Goal: Task Accomplishment & Management: Complete application form

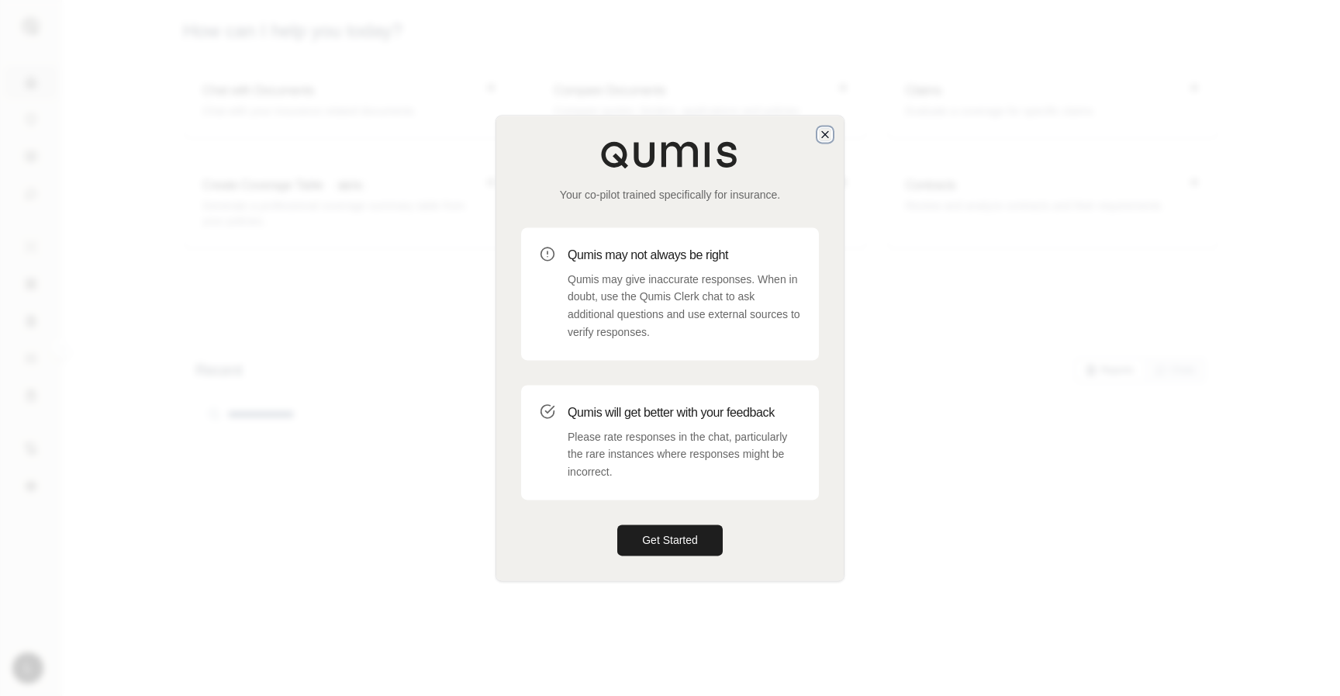
click at [824, 132] on icon "button" at bounding box center [825, 134] width 12 height 12
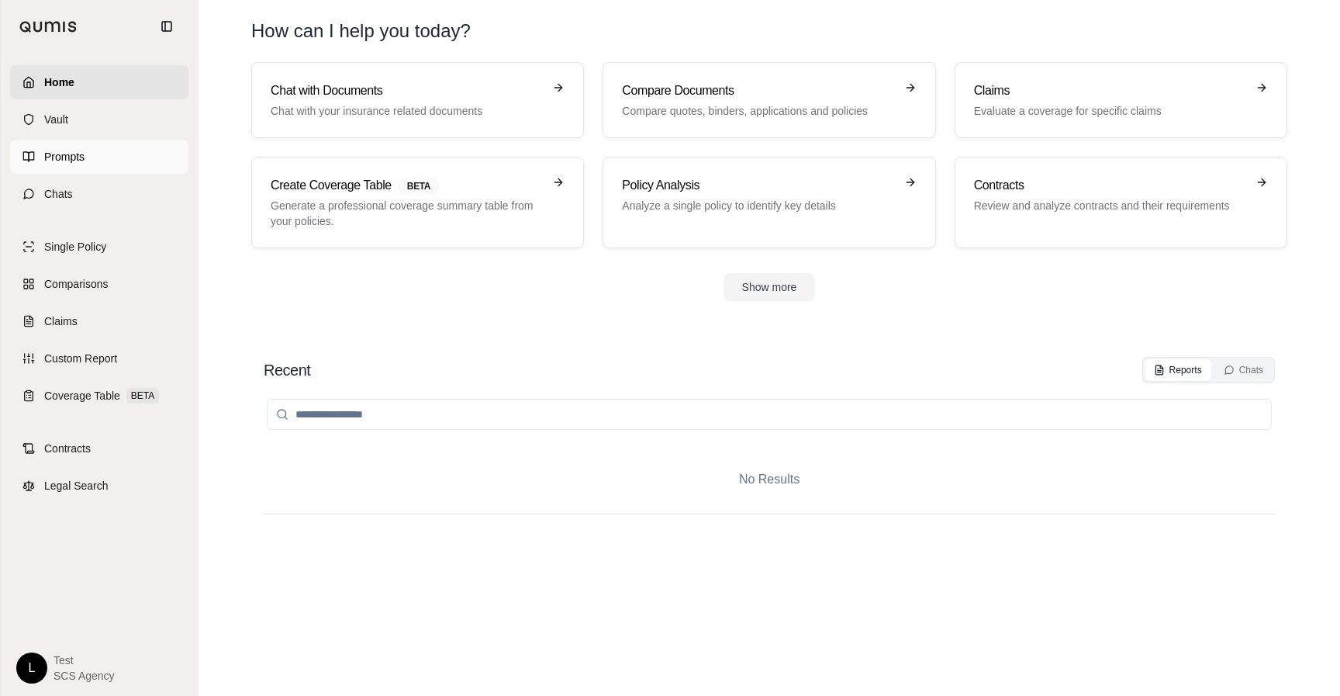
click at [31, 162] on icon at bounding box center [28, 156] width 12 height 12
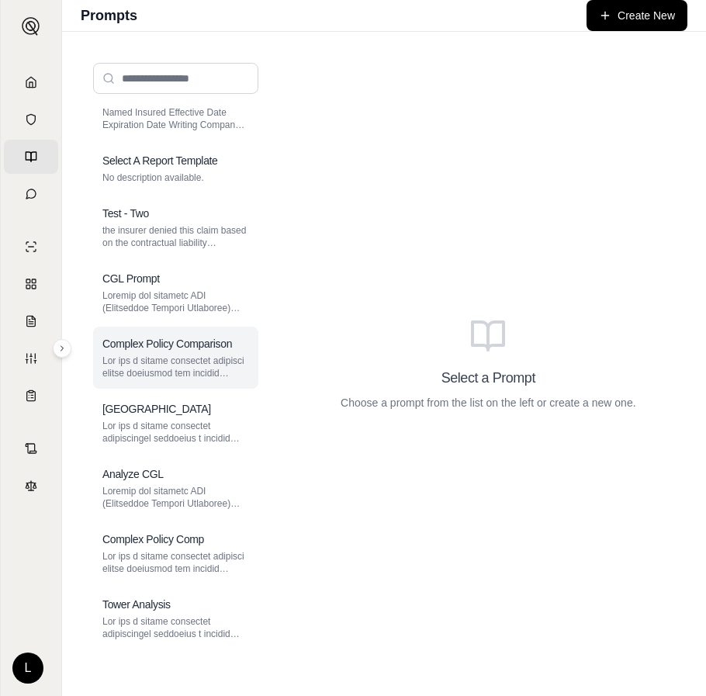
scroll to position [26, 0]
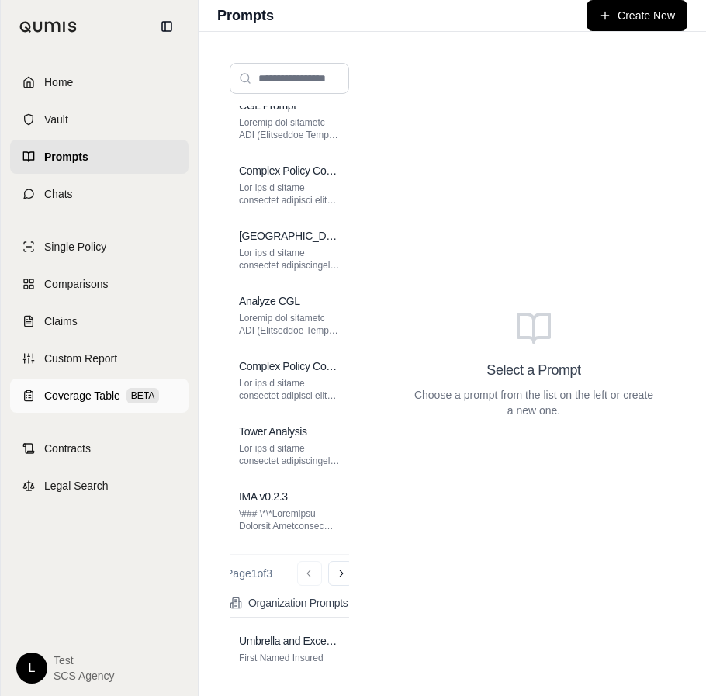
scroll to position [226, 0]
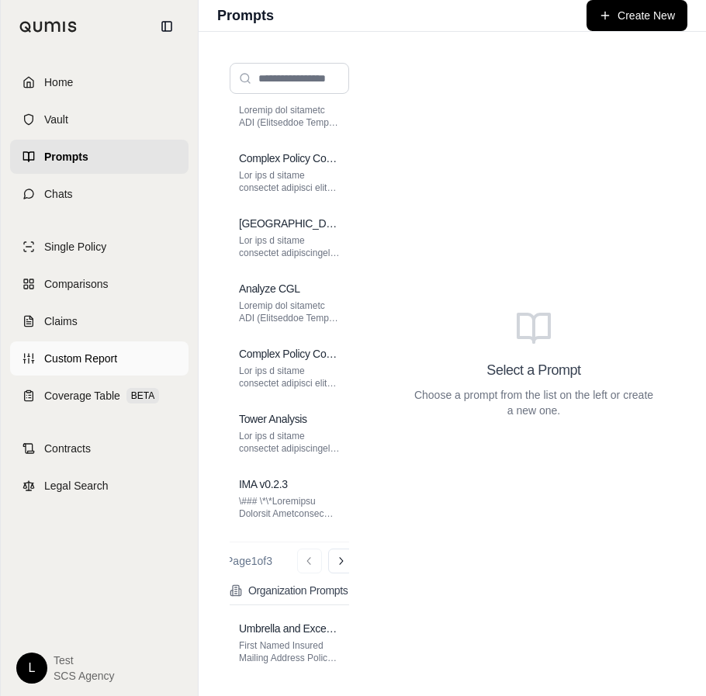
click at [81, 354] on span "Custom Report" at bounding box center [80, 359] width 73 height 16
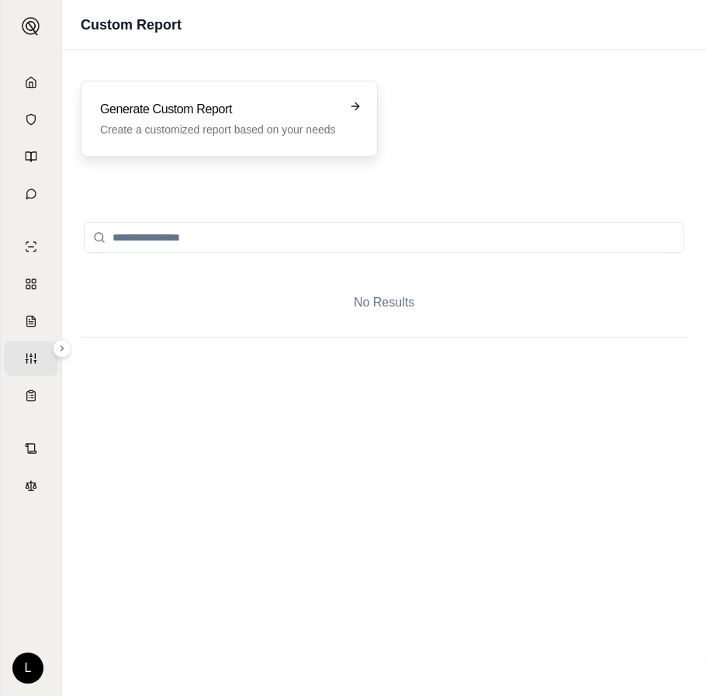
click at [254, 114] on h3 "Generate Custom Report" at bounding box center [218, 109] width 237 height 19
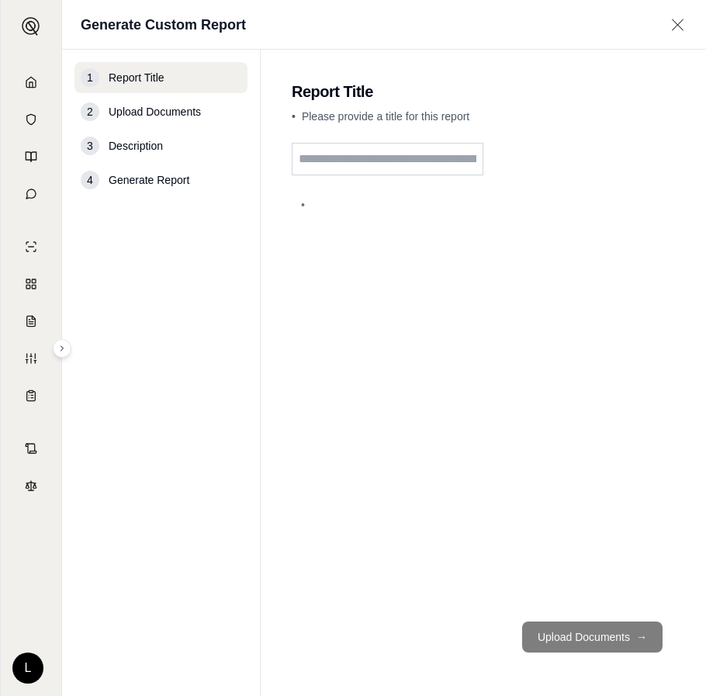
click at [431, 145] on input "text" at bounding box center [388, 159] width 192 height 33
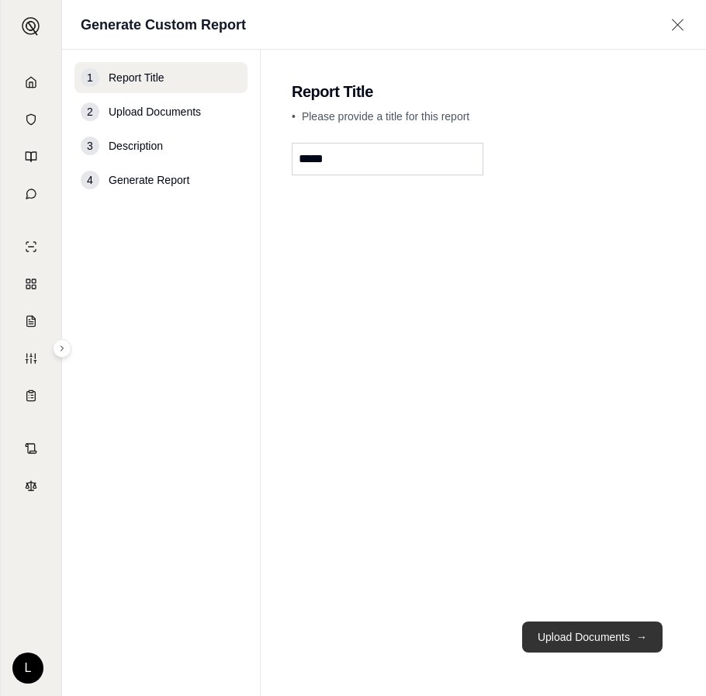
type input "*****"
click at [618, 636] on button "Upload Documents →" at bounding box center [592, 636] width 140 height 31
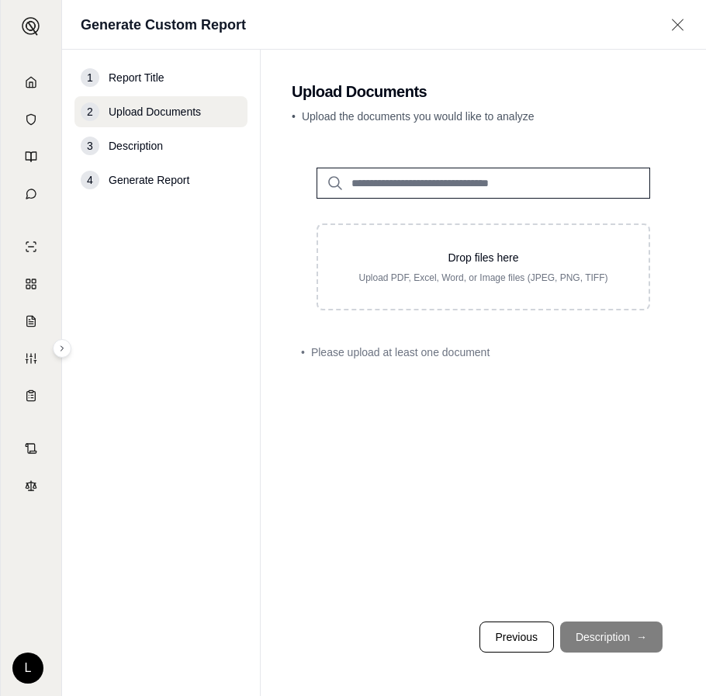
click at [390, 177] on input "search" at bounding box center [482, 183] width 333 height 31
click at [611, 189] on input "***" at bounding box center [482, 183] width 333 height 31
type input "***"
click at [240, 226] on div "1 Report Title 2 Upload Documents 3 Description 4 Generate Report" at bounding box center [160, 372] width 173 height 621
click at [383, 192] on input "***" at bounding box center [482, 183] width 333 height 31
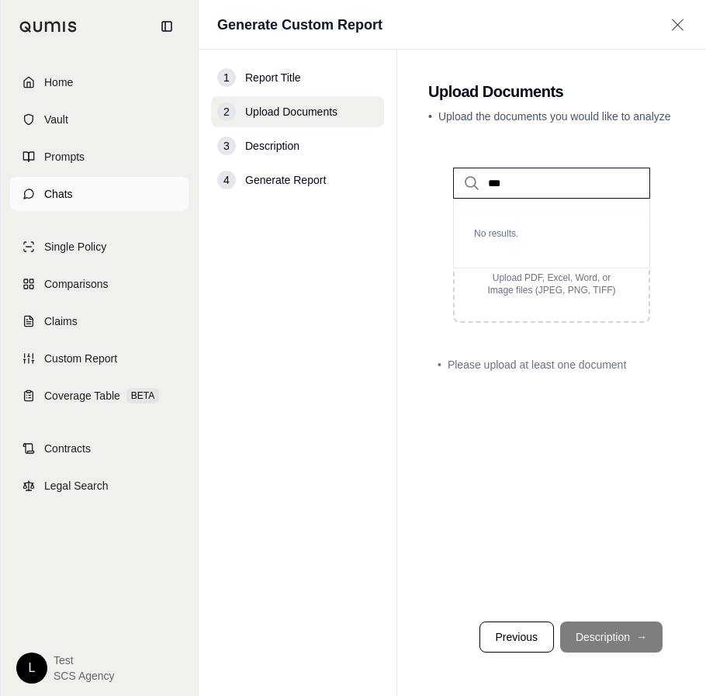
click at [60, 193] on span "Chats" at bounding box center [58, 194] width 29 height 16
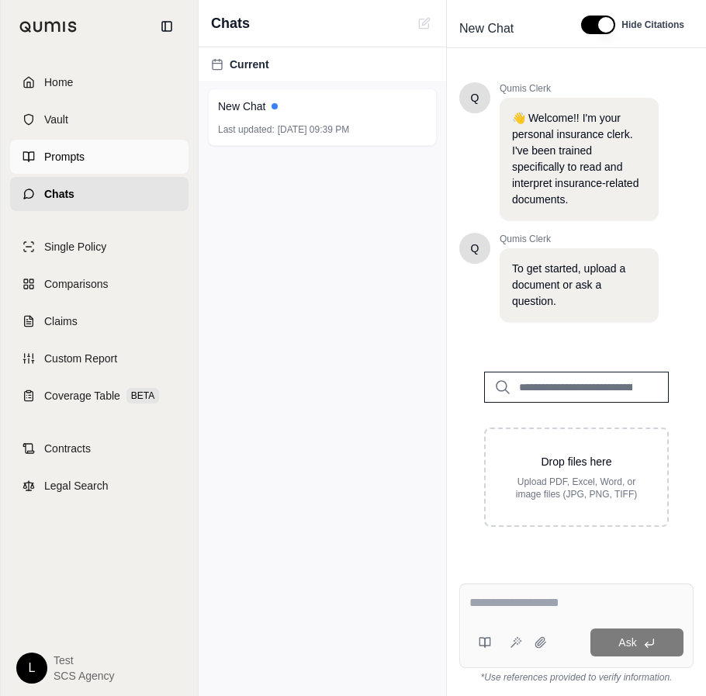
click at [55, 156] on span "Prompts" at bounding box center [64, 157] width 40 height 16
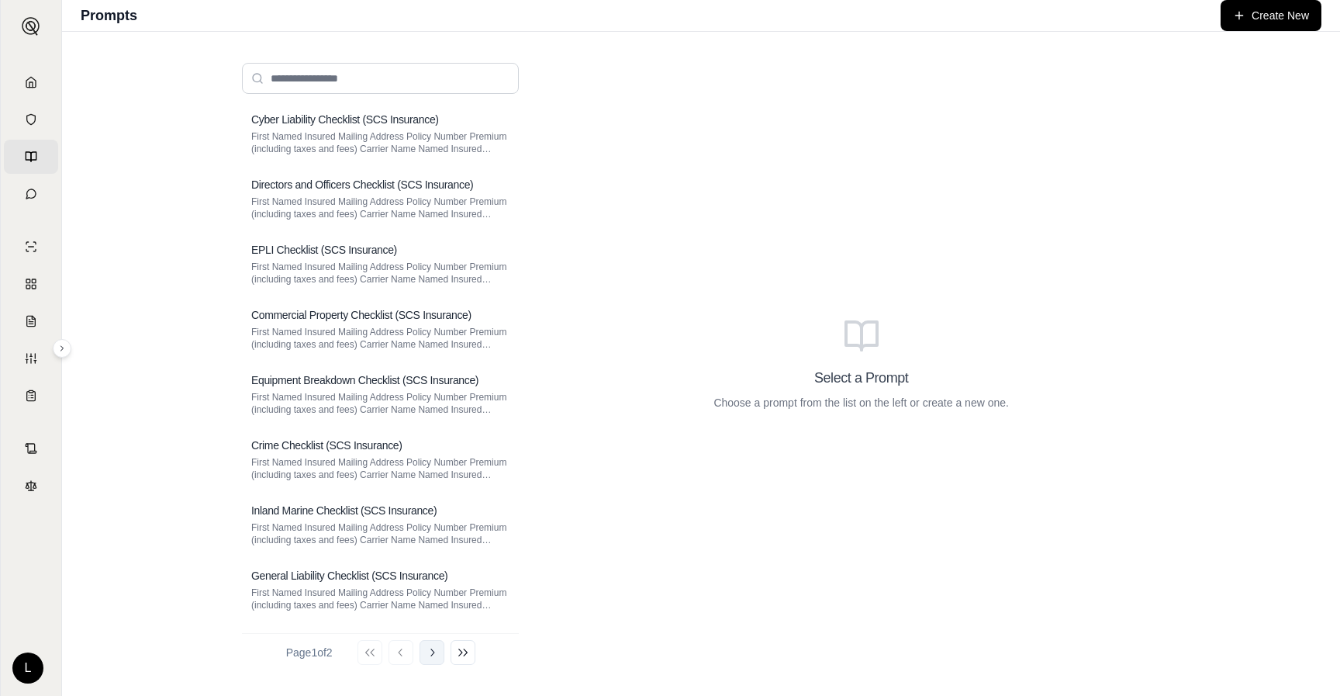
click at [436, 658] on button "Go to next page" at bounding box center [432, 652] width 25 height 25
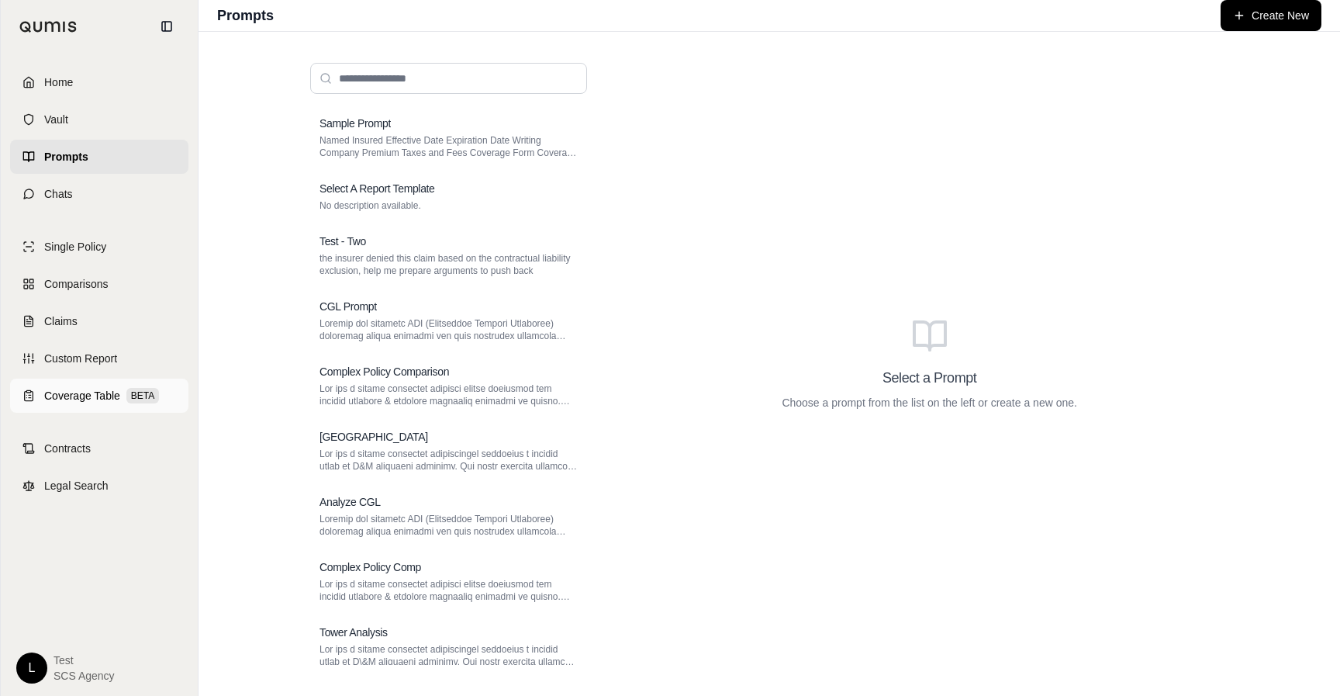
click at [81, 399] on span "Coverage Table" at bounding box center [82, 396] width 76 height 16
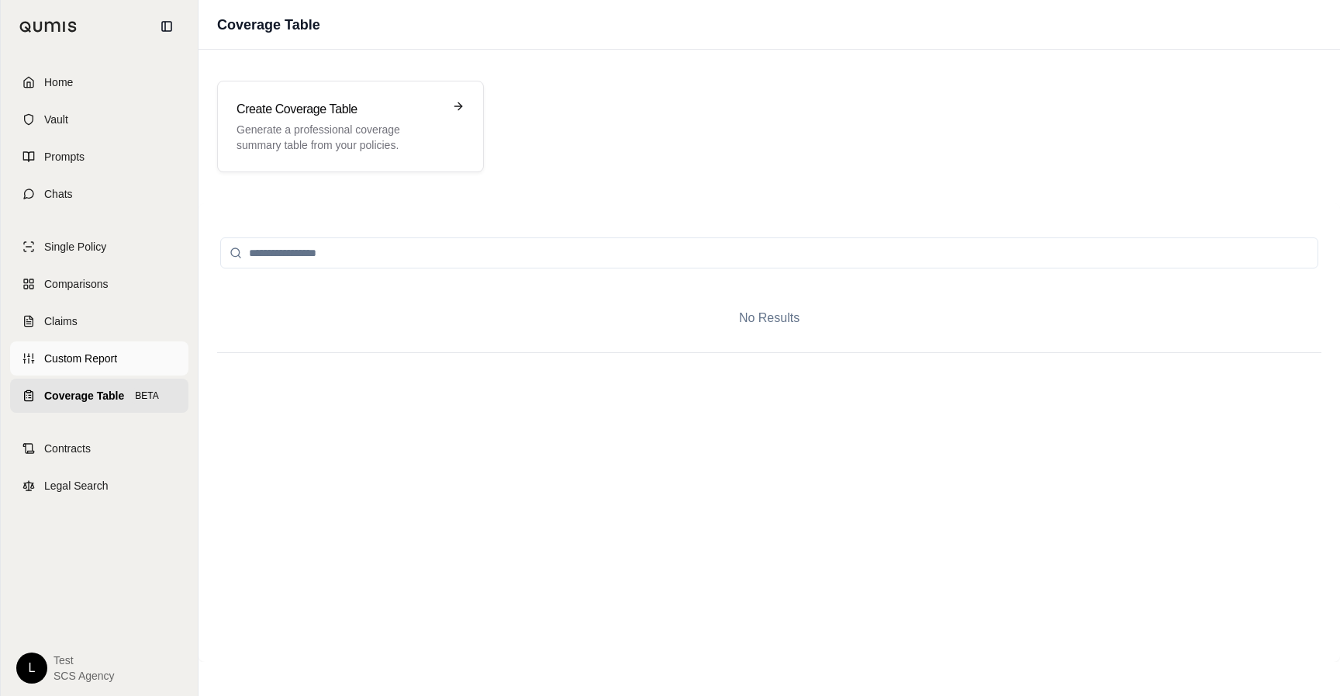
click at [87, 367] on link "Custom Report" at bounding box center [99, 358] width 178 height 34
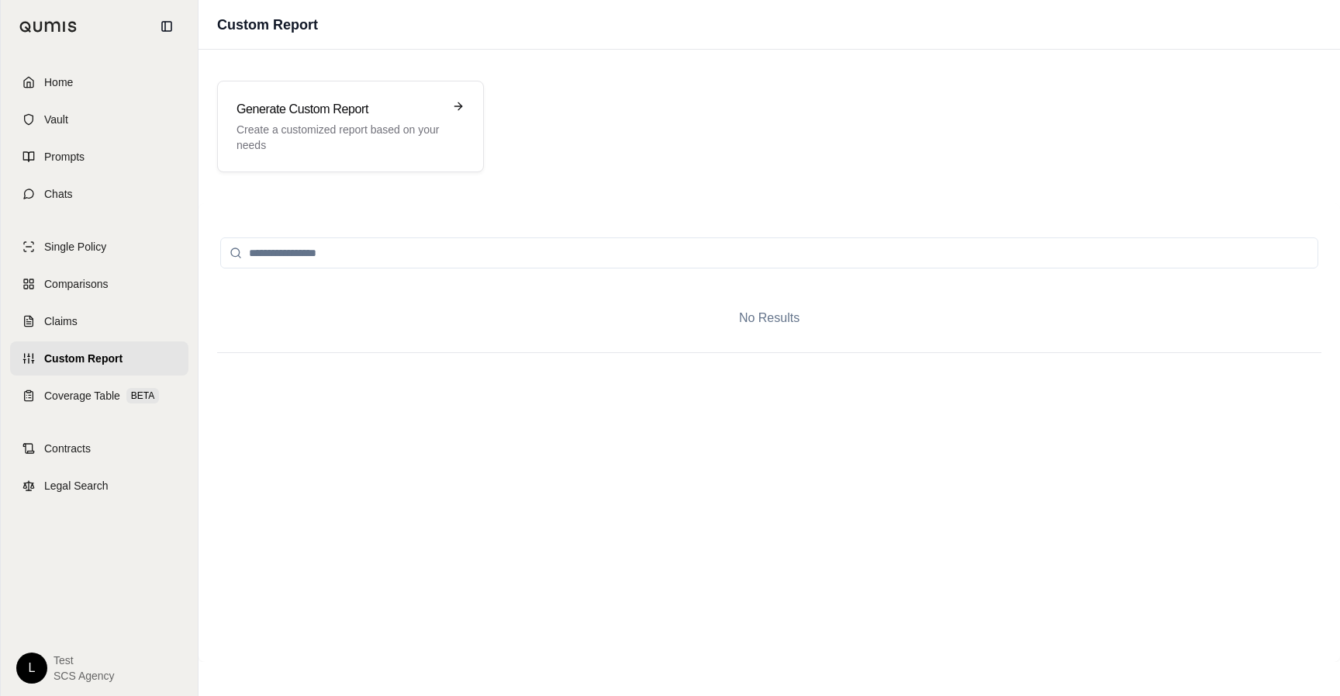
click at [69, 416] on div "Home Vault Prompts Chats Single Policy Comparisons Claims Custom Report Coverag…" at bounding box center [99, 374] width 197 height 643
click at [88, 447] on span "Contracts" at bounding box center [67, 448] width 47 height 16
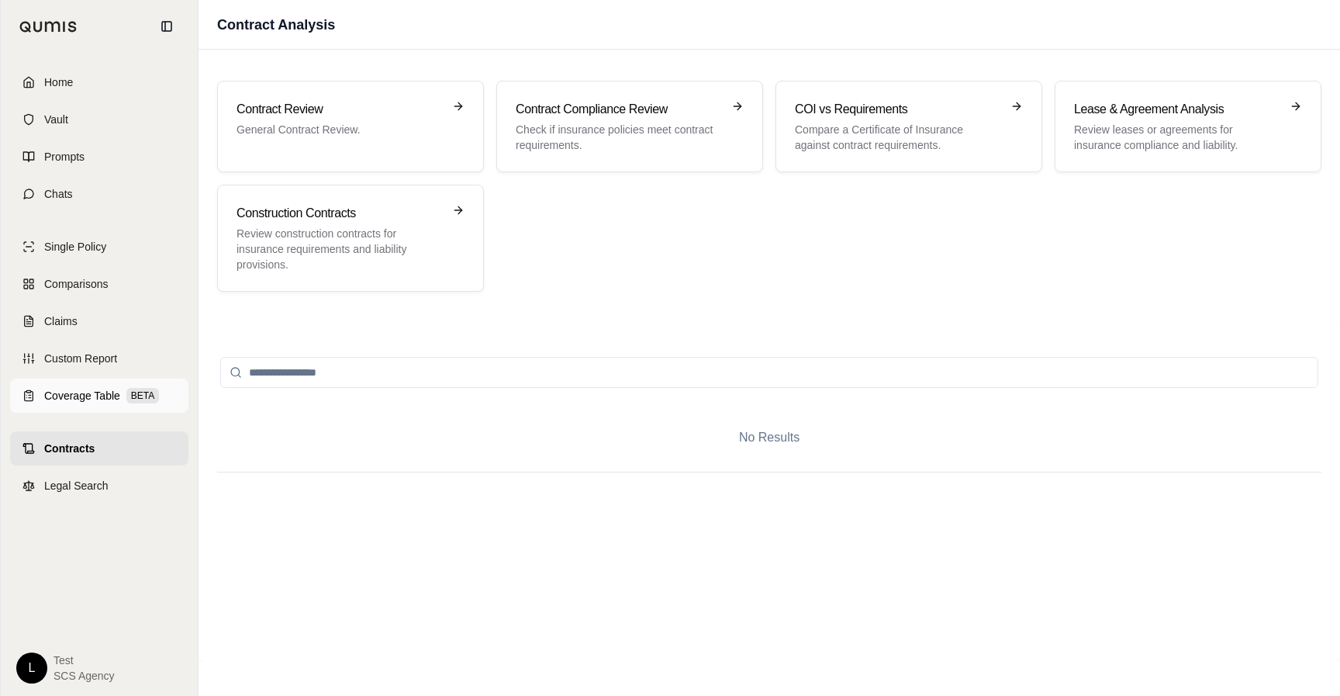
click at [74, 382] on link "Coverage Table BETA" at bounding box center [99, 395] width 178 height 34
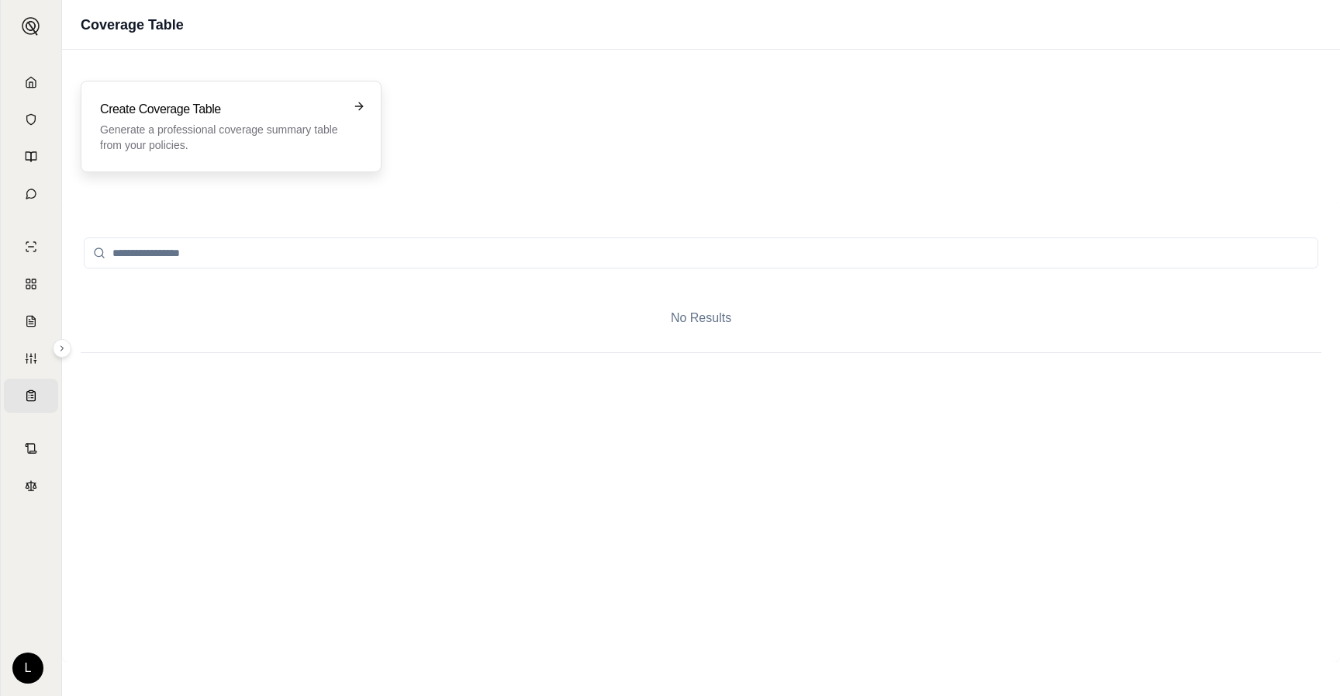
click at [327, 138] on p "Generate a professional coverage summary table from your policies." at bounding box center [220, 137] width 240 height 31
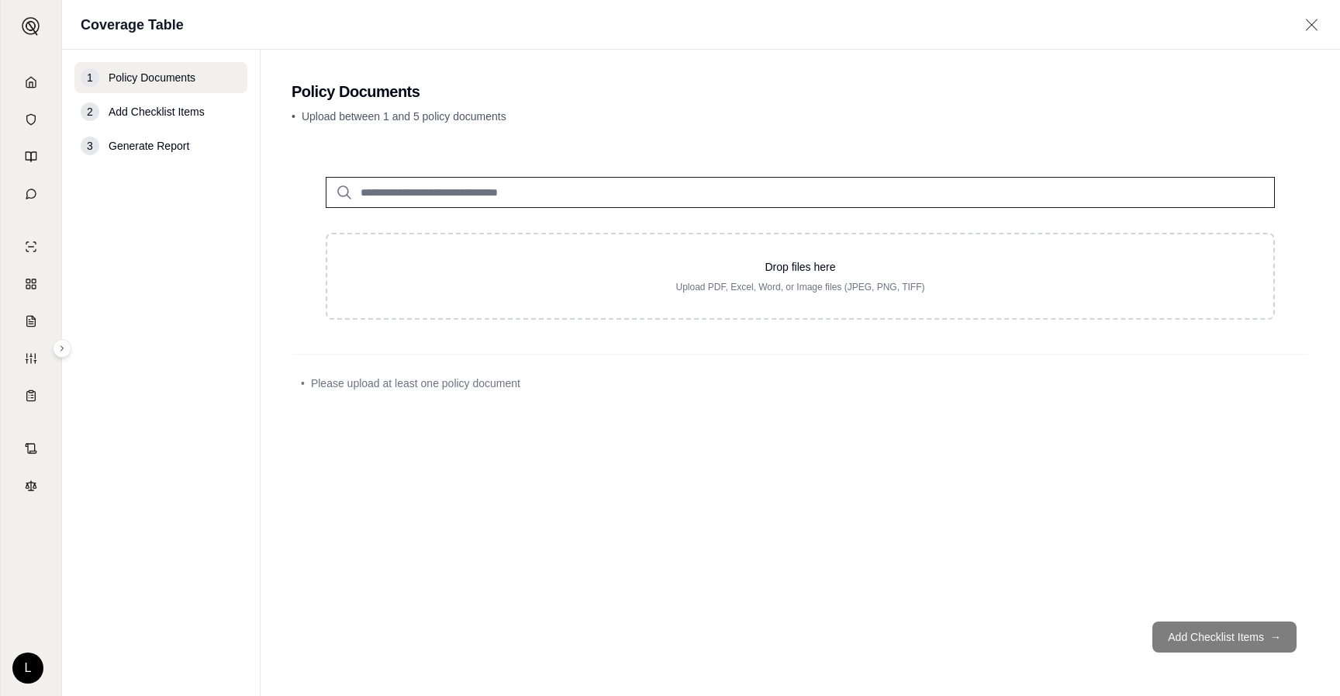
click at [506, 181] on input "search" at bounding box center [800, 192] width 949 height 31
type input "*"
click at [437, 221] on p "Miller Quote and forms.pdf #2" at bounding box center [492, 224] width 243 height 19
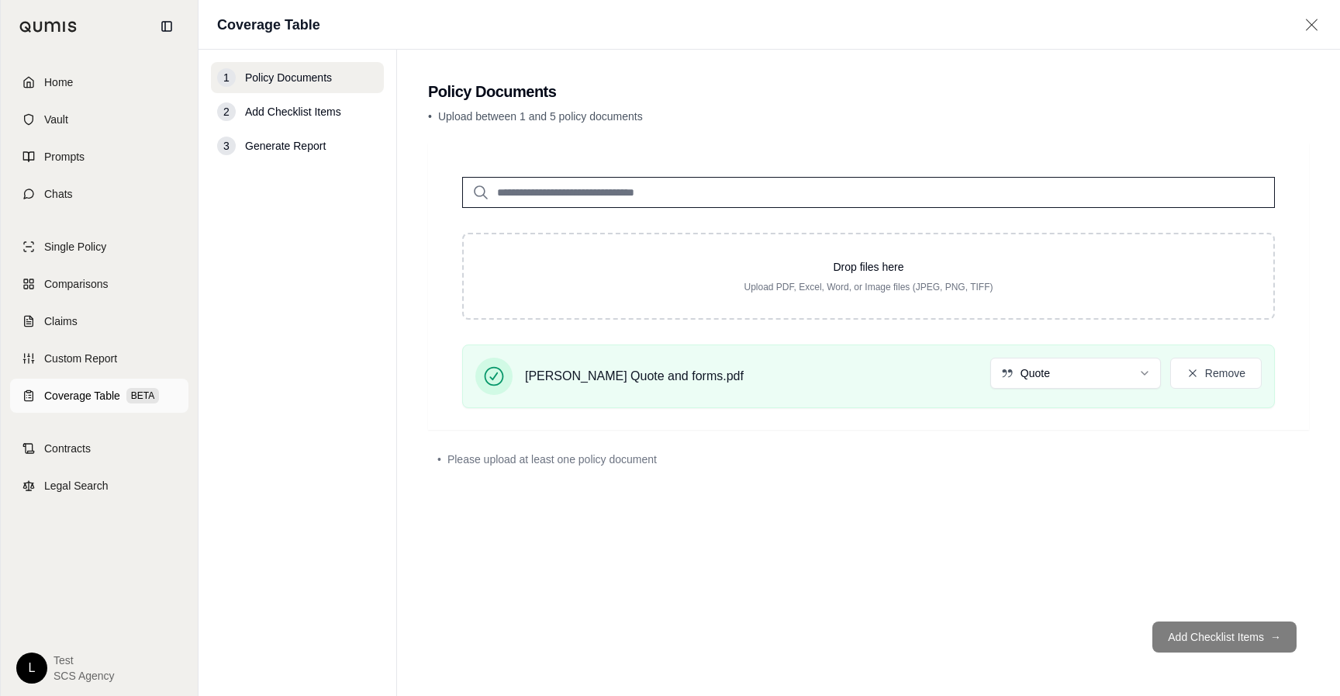
click at [97, 399] on span "Coverage Table" at bounding box center [82, 396] width 76 height 16
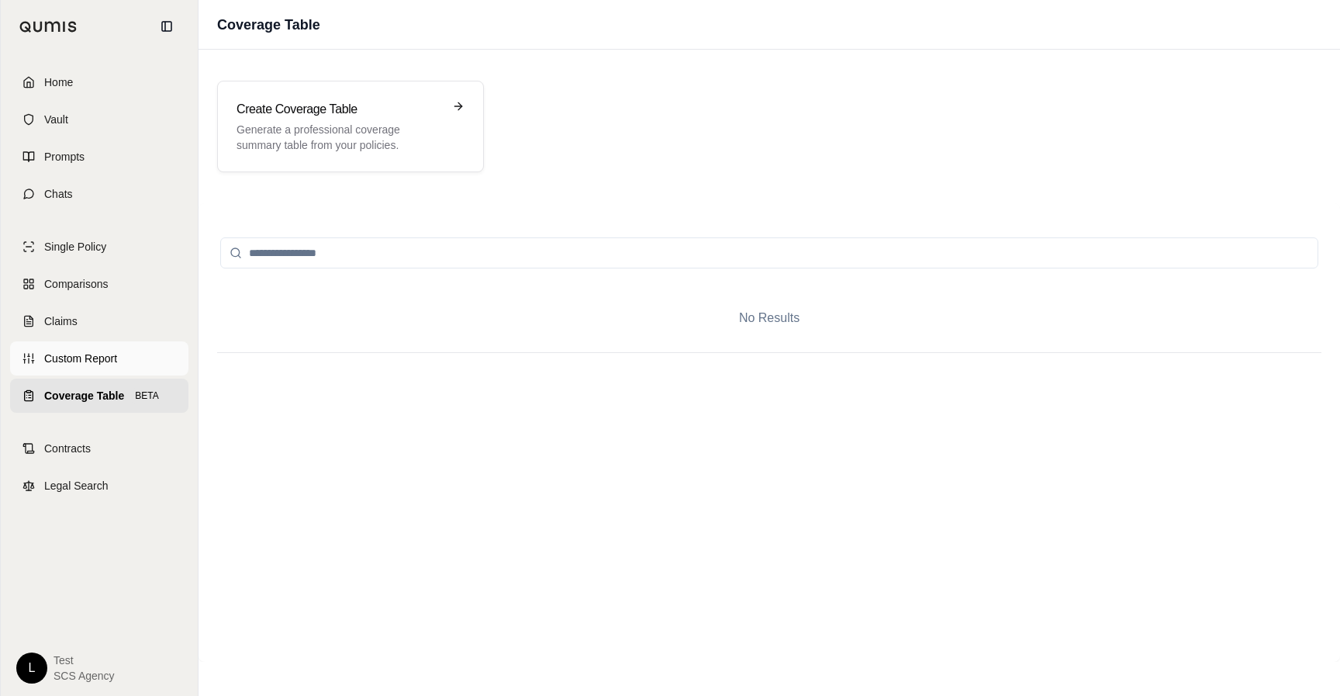
click at [74, 365] on span "Custom Report" at bounding box center [80, 359] width 73 height 16
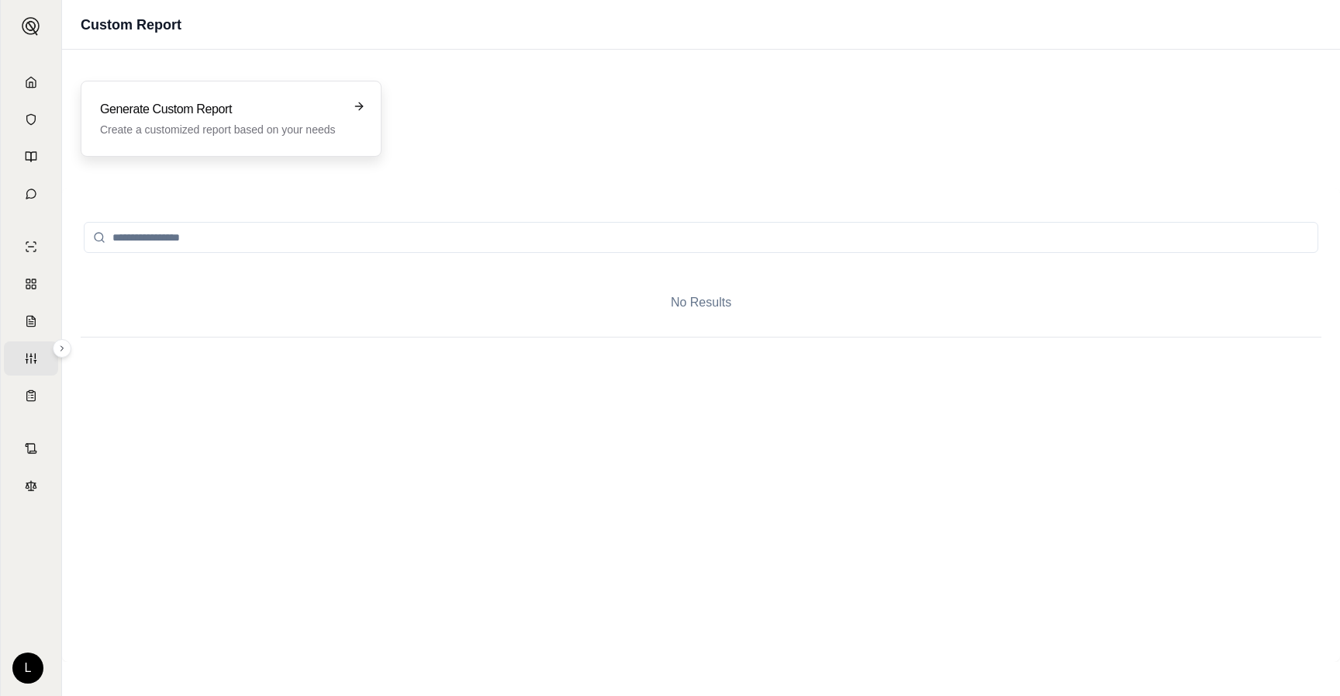
click at [257, 143] on div "Generate Custom Report Create a customized report based on your needs" at bounding box center [231, 119] width 301 height 76
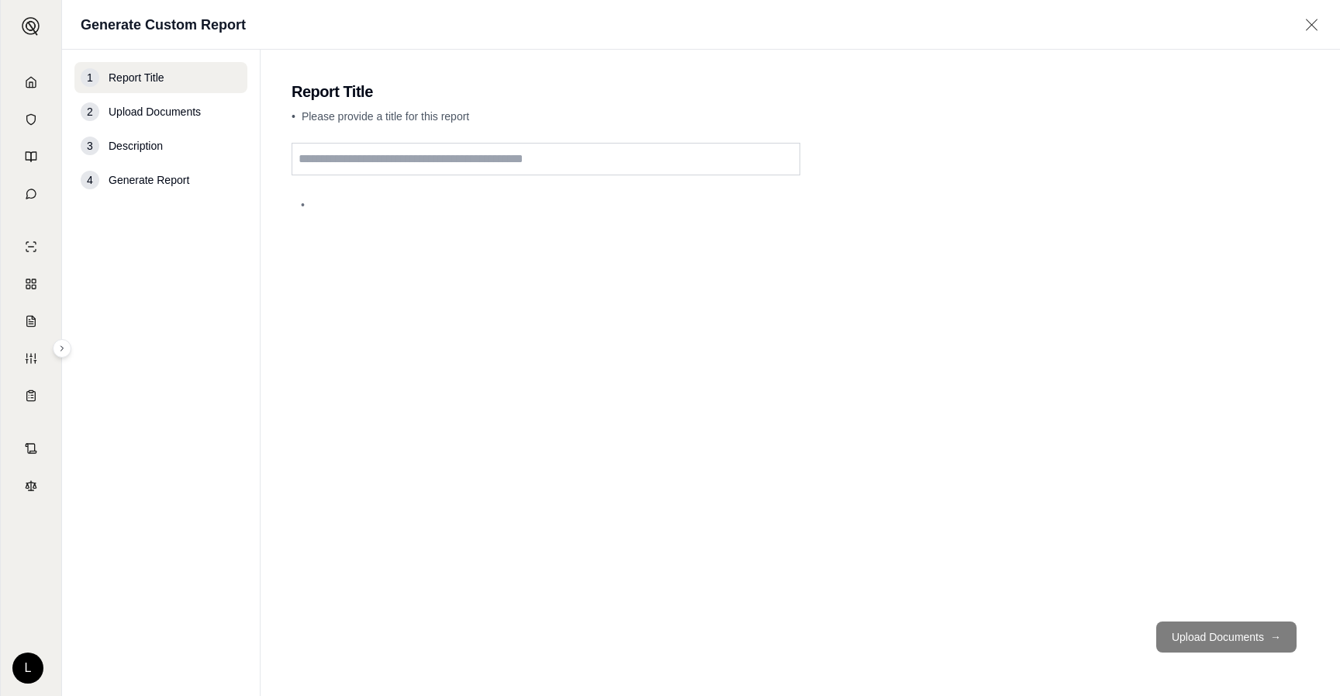
click at [542, 155] on input "text" at bounding box center [546, 159] width 509 height 33
type input "*****"
click at [705, 634] on button "Upload Documents →" at bounding box center [1226, 636] width 140 height 31
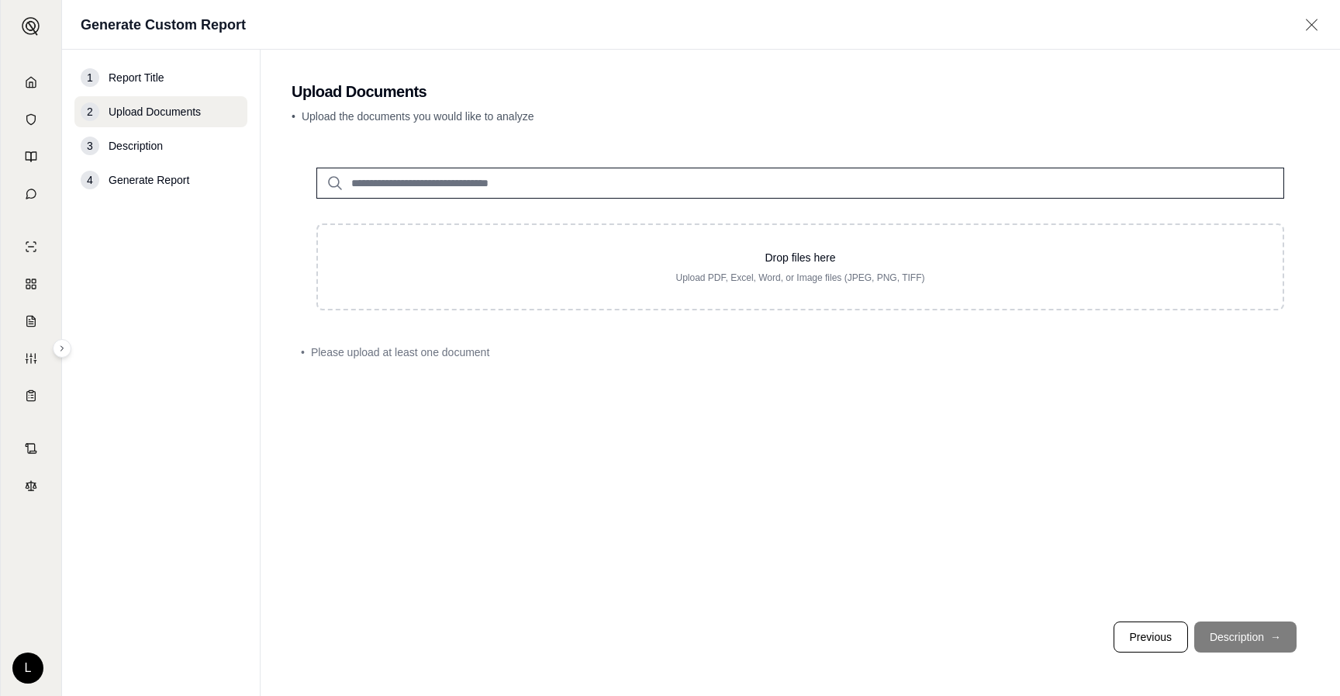
click at [503, 168] on input "search" at bounding box center [800, 183] width 968 height 31
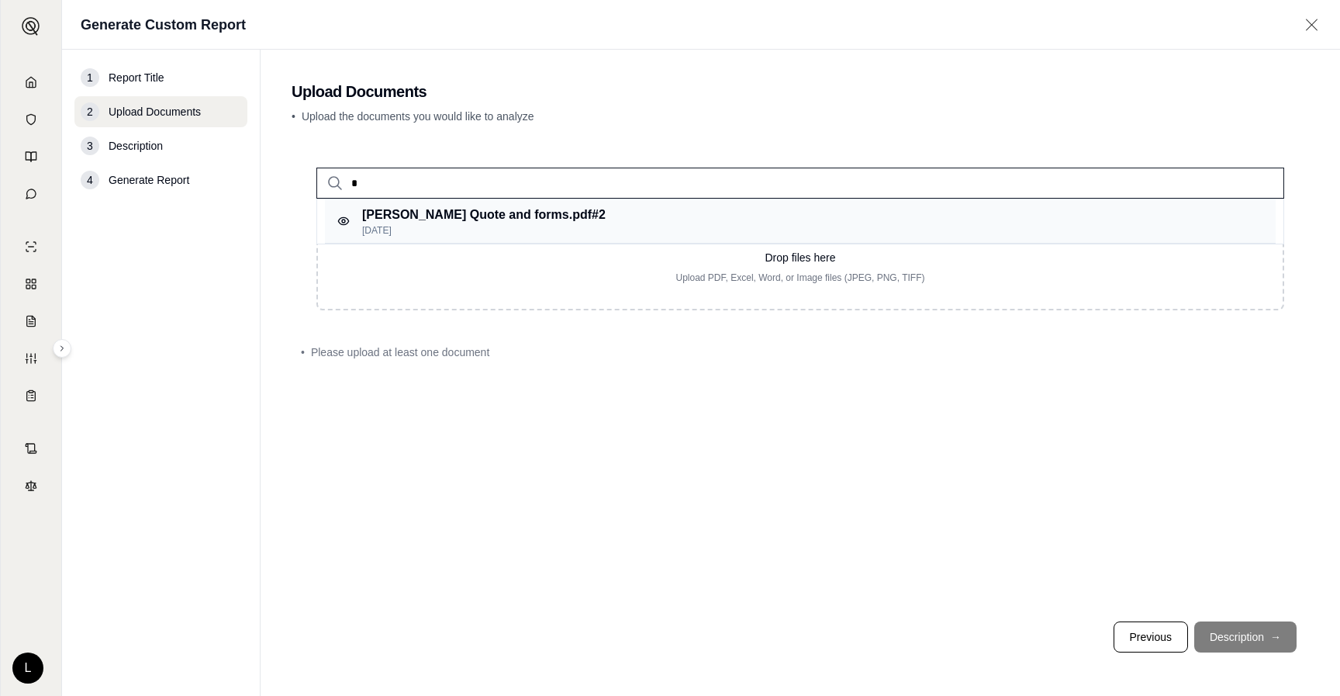
type input "*"
click at [490, 216] on p "Miller Quote and forms.pdf #2" at bounding box center [483, 214] width 243 height 19
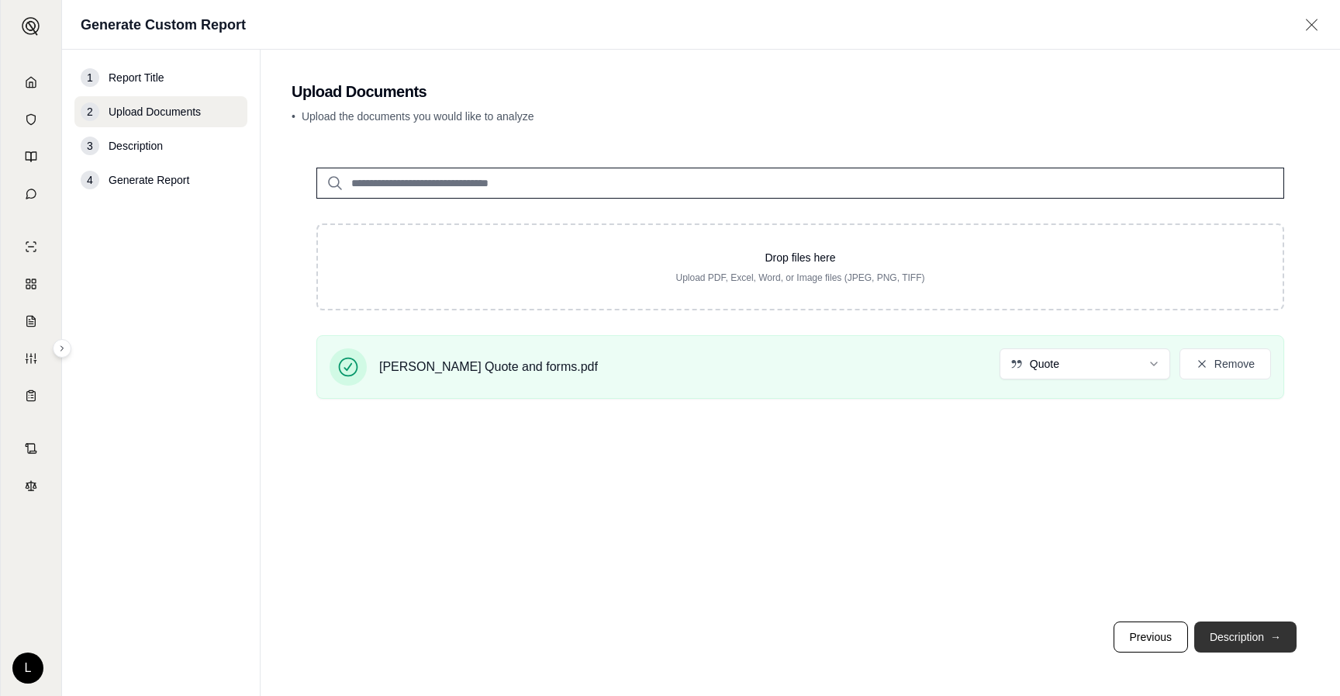
click at [705, 625] on button "Description →" at bounding box center [1245, 636] width 102 height 31
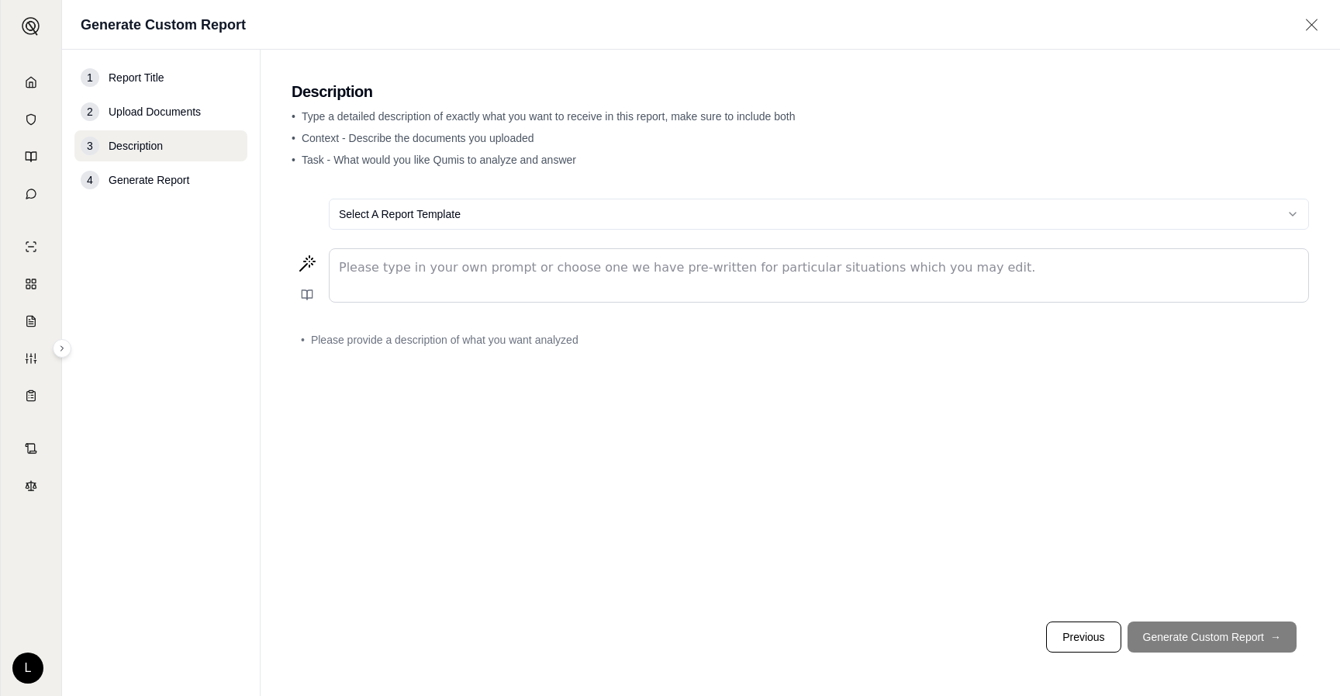
click at [552, 214] on html "Home Vault Prompts Chats Single Policy Comparisons Claims Custom Report Coverag…" at bounding box center [670, 348] width 1340 height 696
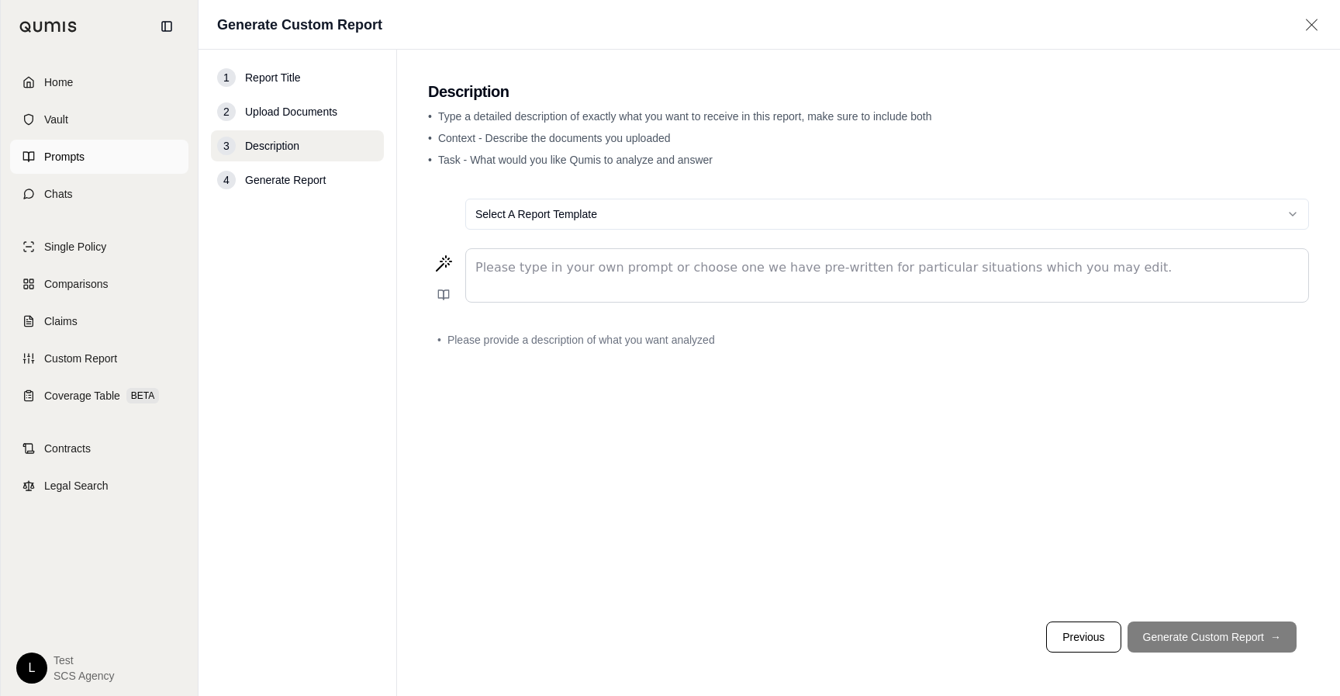
click at [57, 153] on span "Prompts" at bounding box center [64, 157] width 40 height 16
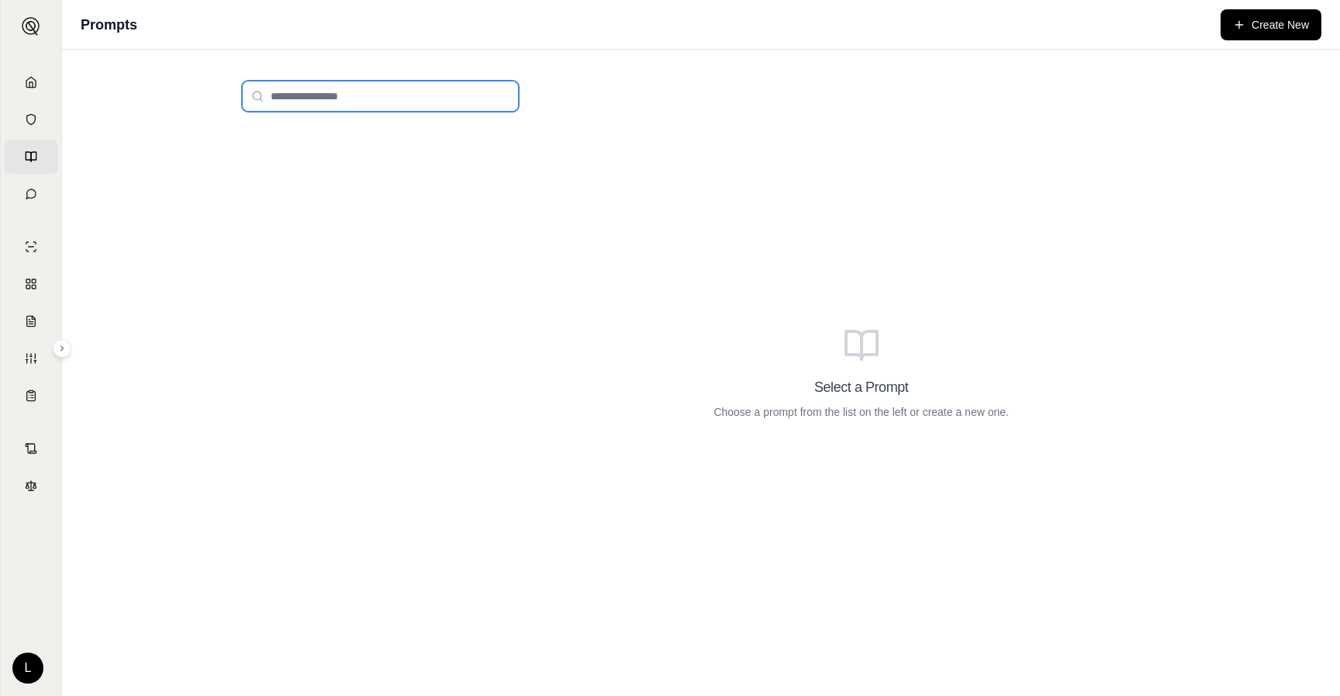
click at [337, 96] on input "search" at bounding box center [380, 96] width 277 height 31
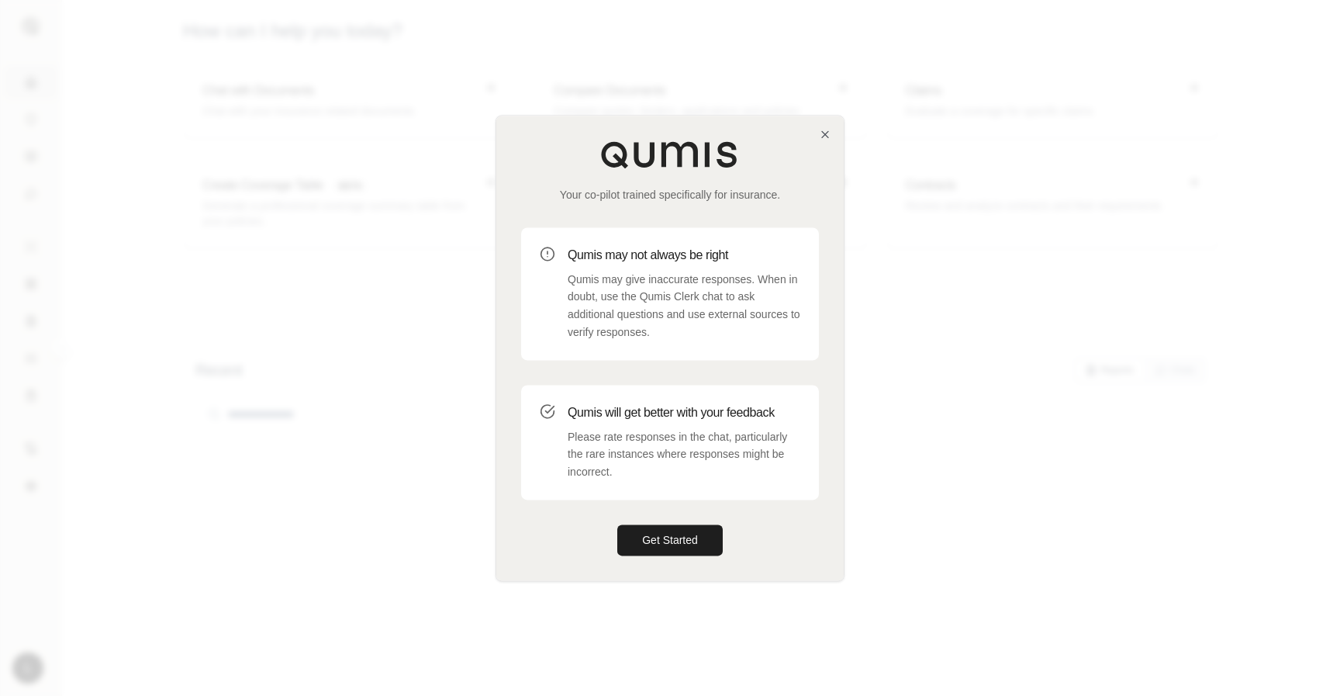
click at [834, 134] on div "Your co-pilot trained specifically for insurance. Qumis may not always be right…" at bounding box center [669, 348] width 347 height 465
click at [831, 133] on div "Your co-pilot trained specifically for insurance. Qumis may not always be right…" at bounding box center [669, 348] width 347 height 465
click at [829, 133] on icon "button" at bounding box center [825, 134] width 12 height 12
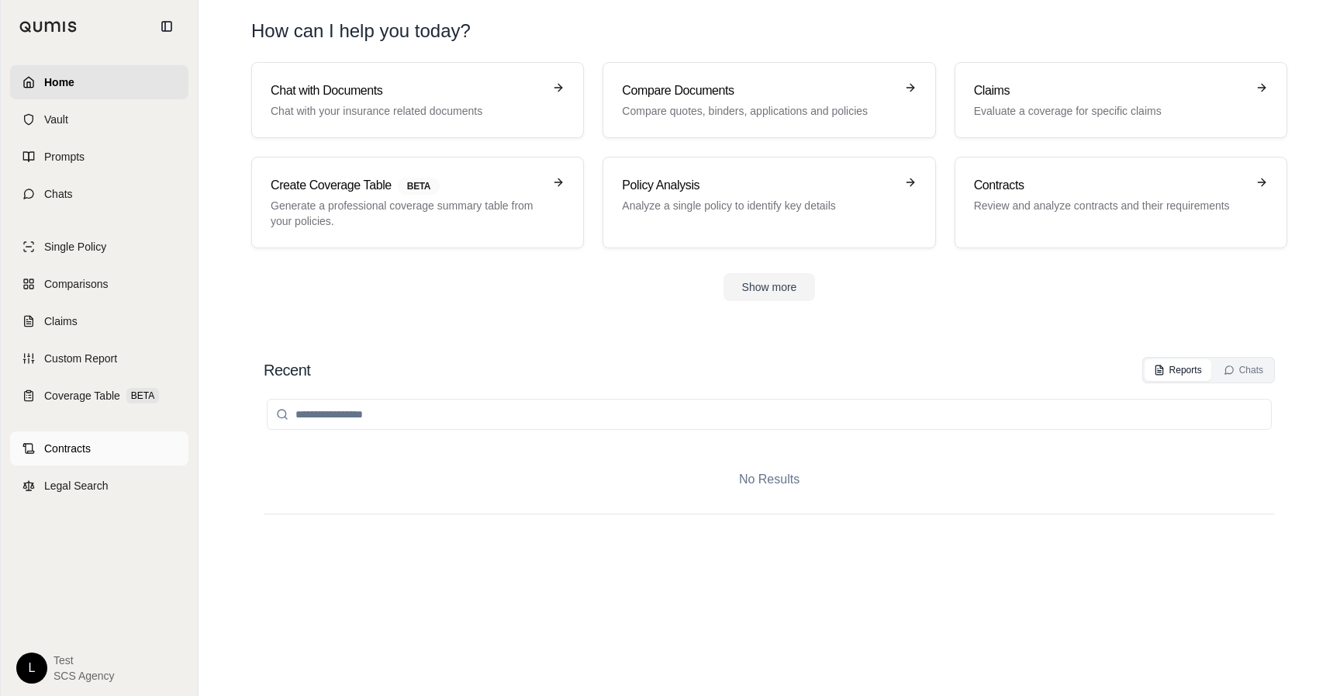
click at [45, 454] on span "Contracts" at bounding box center [67, 448] width 47 height 16
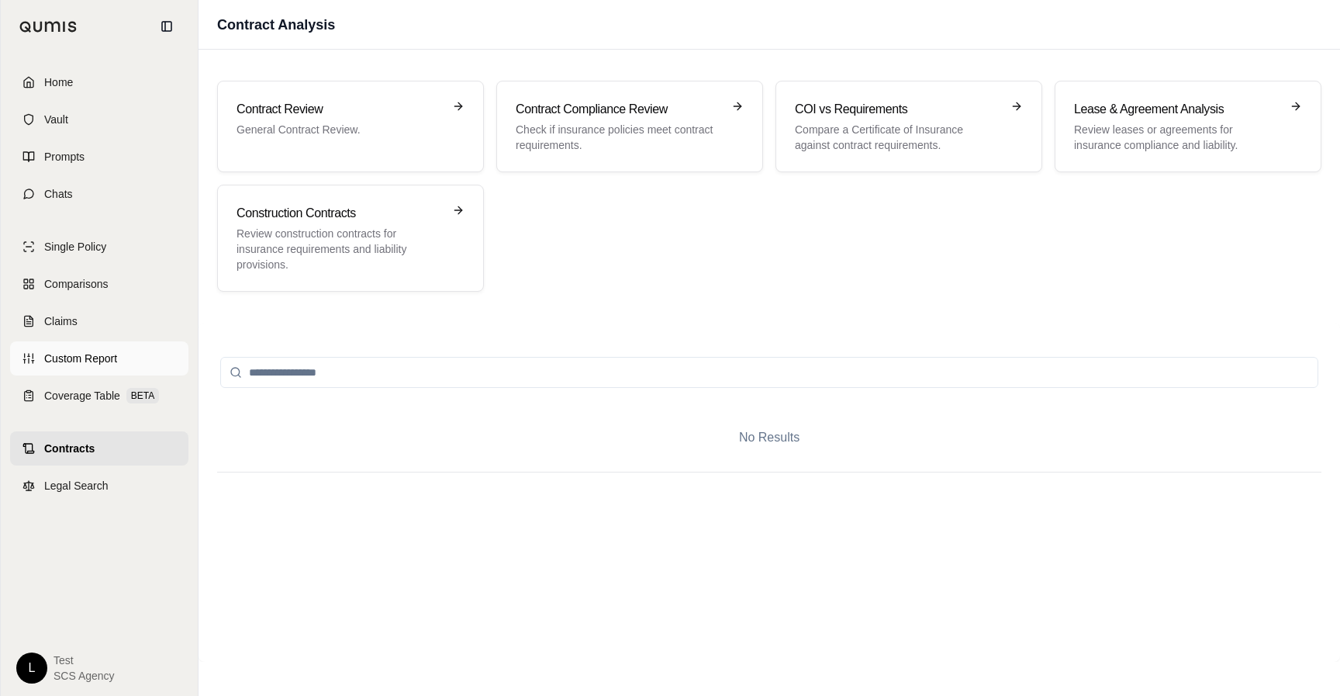
click at [88, 355] on span "Custom Report" at bounding box center [80, 359] width 73 height 16
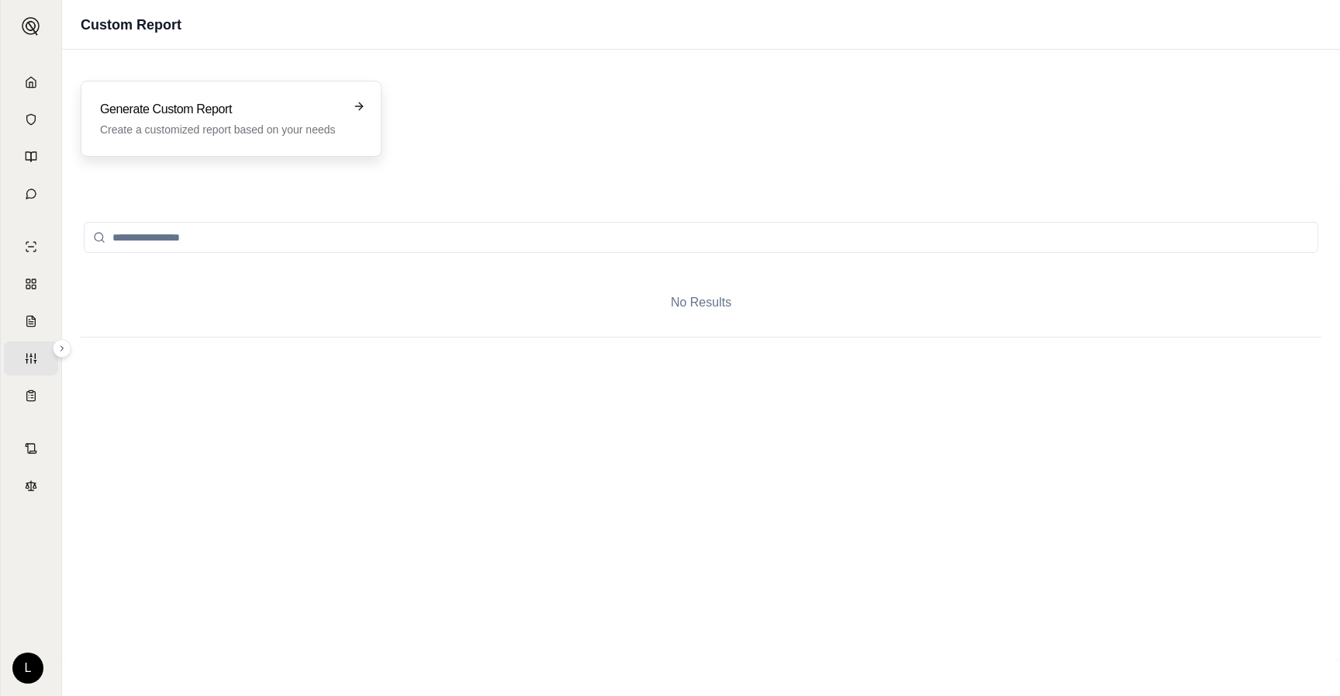
click at [311, 133] on p "Create a customized report based on your needs" at bounding box center [220, 130] width 240 height 16
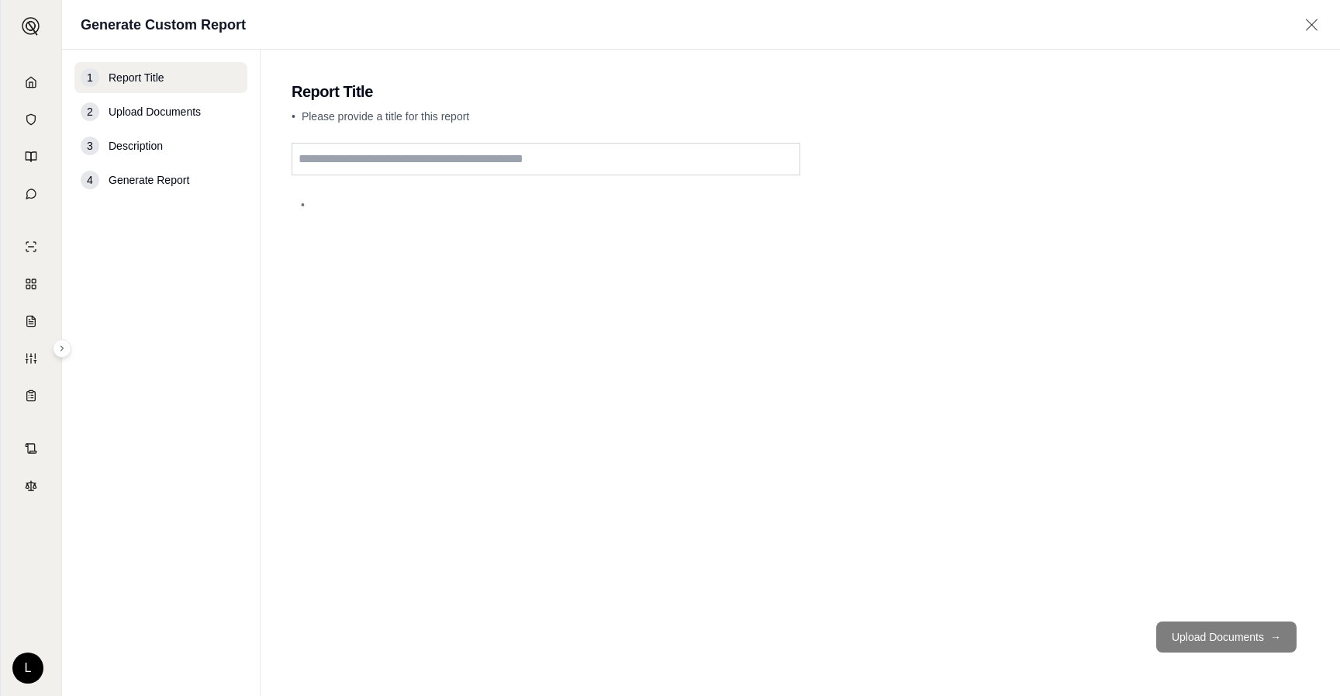
click at [379, 161] on input "text" at bounding box center [546, 159] width 509 height 33
type input "*******"
click at [1199, 628] on button "Upload Documents →" at bounding box center [1226, 636] width 140 height 31
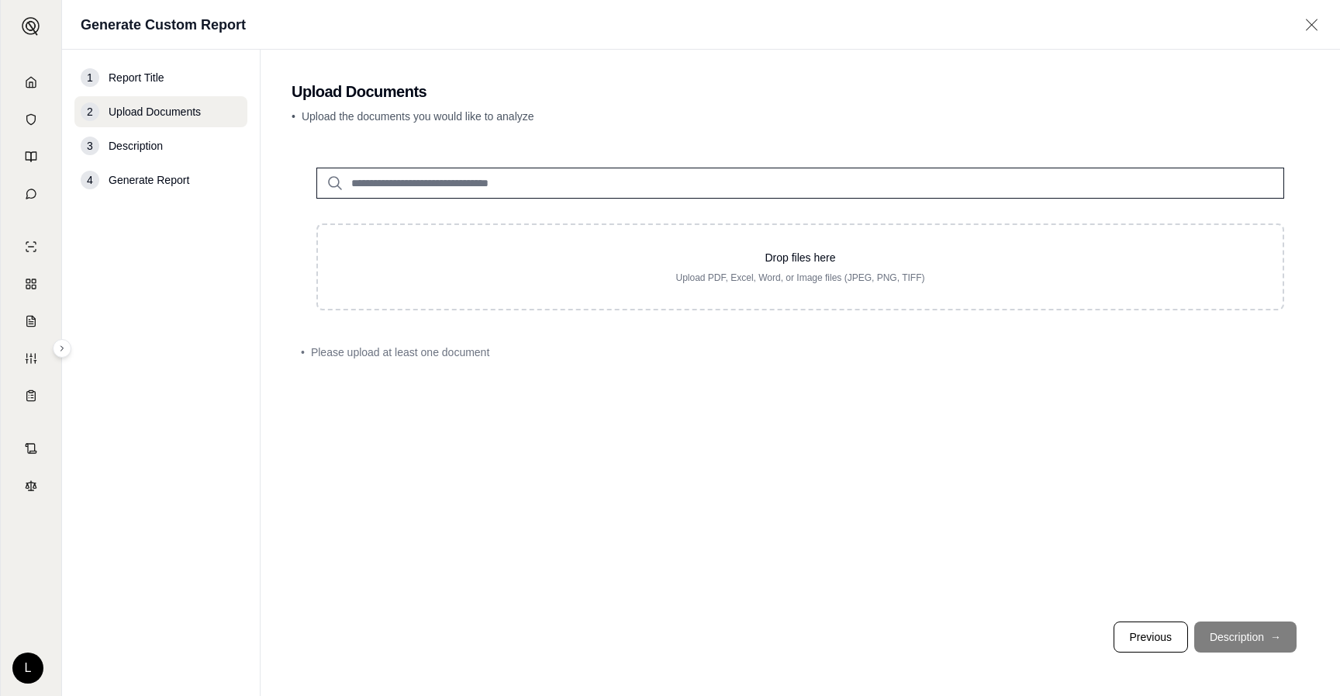
click at [478, 185] on input "search" at bounding box center [800, 183] width 968 height 31
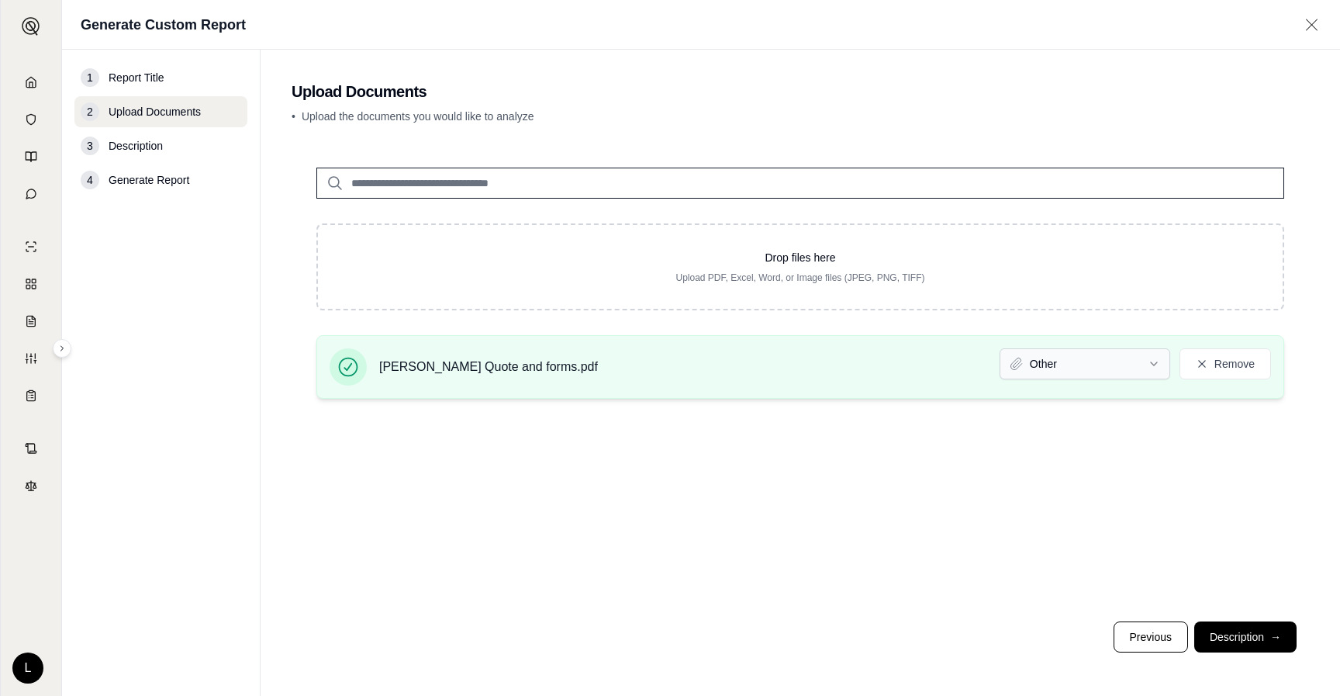
click at [1166, 367] on html "Home Vault Prompts Chats Single Policy Comparisons Claims Custom Report Coverag…" at bounding box center [670, 348] width 1340 height 696
click at [1231, 641] on button "Description →" at bounding box center [1245, 636] width 102 height 31
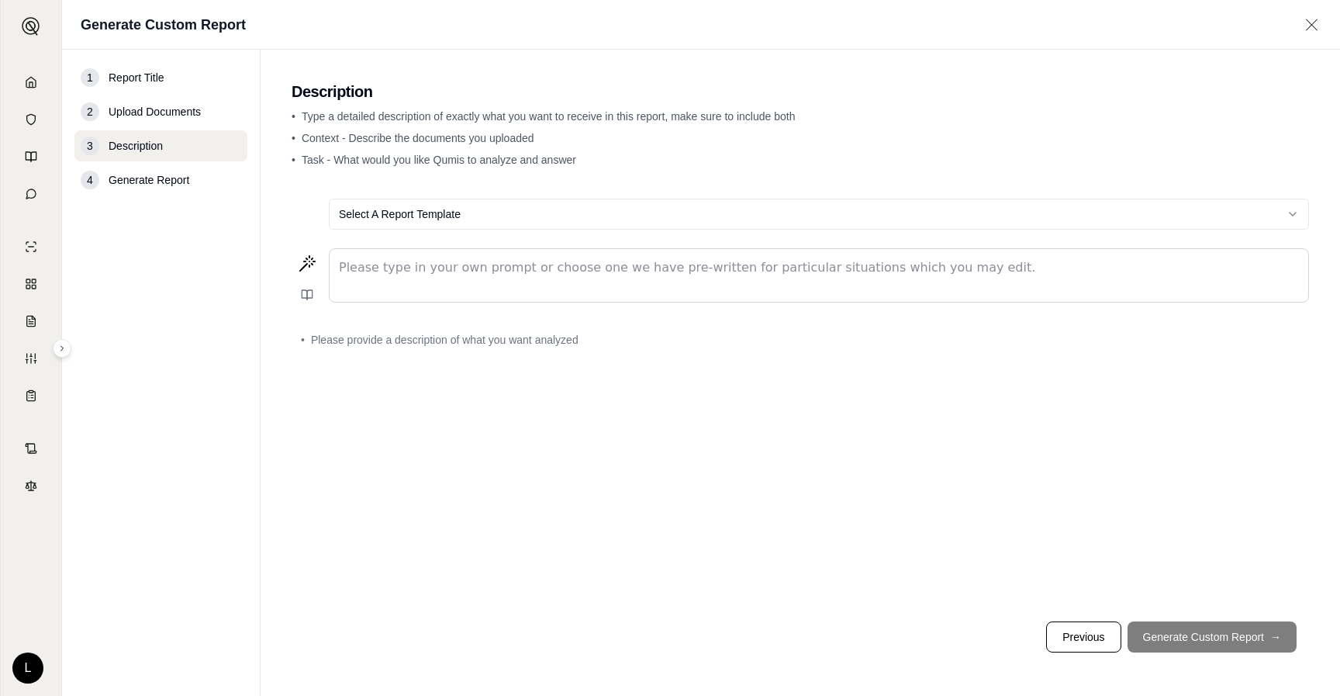
click at [1300, 216] on html "Document type updated successfully Home Vault Prompts Chats Single Policy Compa…" at bounding box center [670, 348] width 1340 height 696
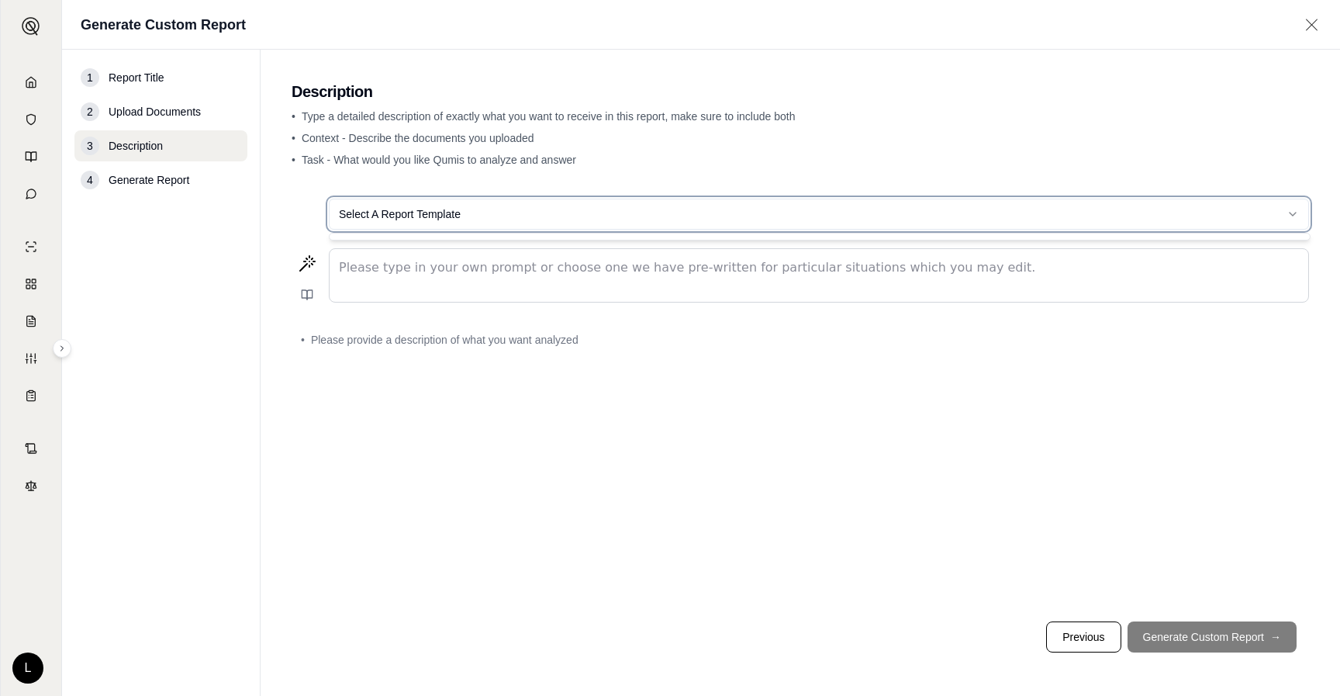
click at [1300, 216] on html "Home Vault Prompts Chats Single Policy Comparisons Claims Custom Report Coverag…" at bounding box center [670, 348] width 1340 height 696
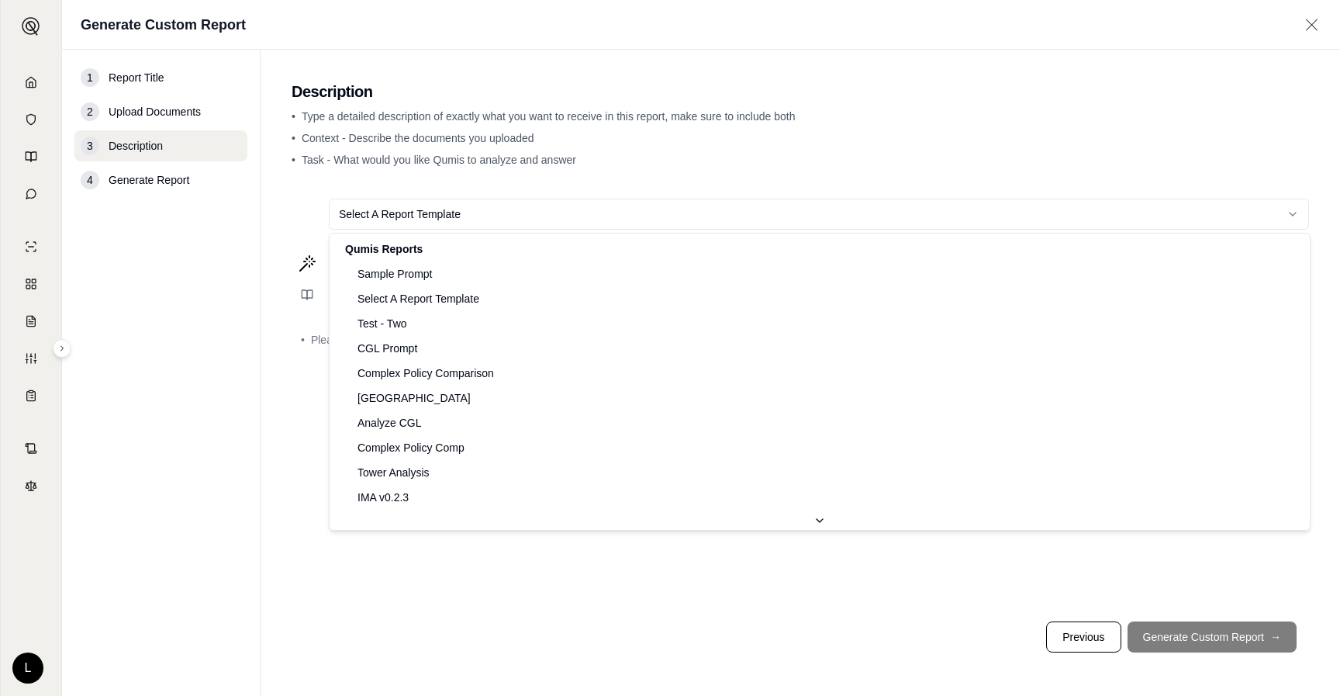
click at [1300, 216] on html "Home Vault Prompts Chats Single Policy Comparisons Claims Custom Report Coverag…" at bounding box center [670, 348] width 1340 height 696
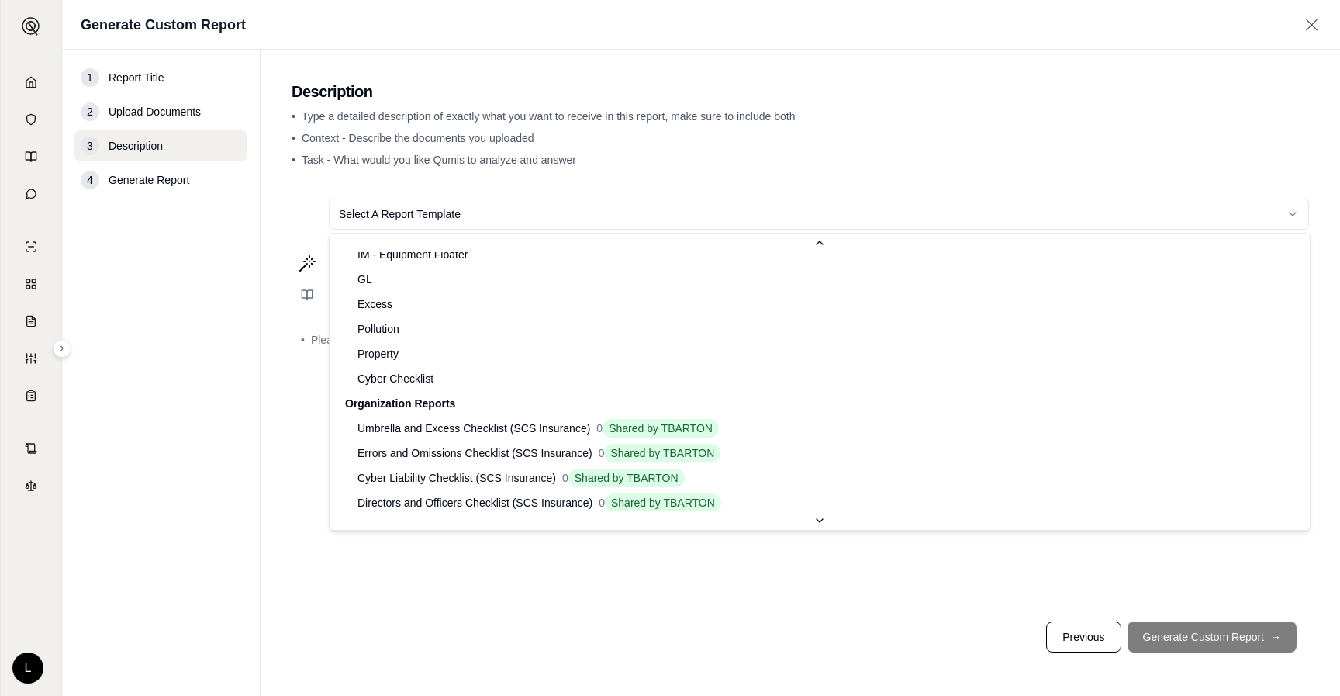
scroll to position [540, 0]
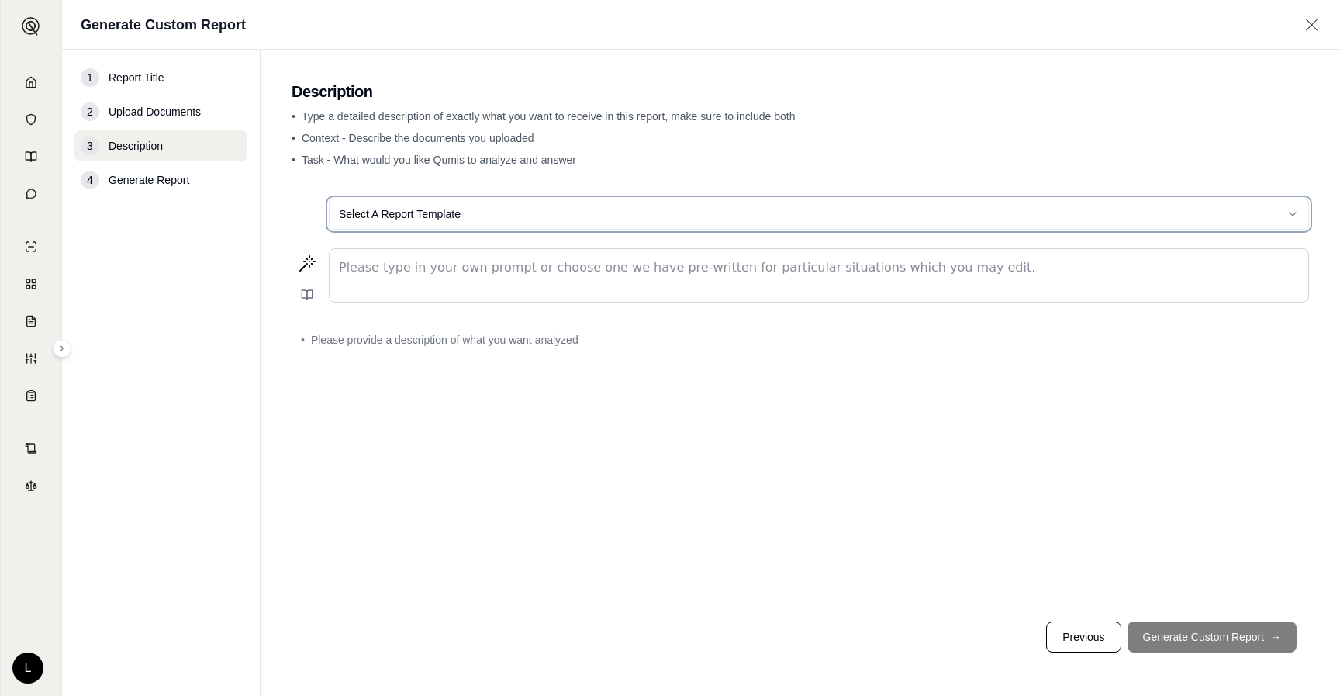
click at [157, 324] on html "Home Vault Prompts Chats Single Policy Comparisons Claims Custom Report Coverag…" at bounding box center [670, 348] width 1340 height 696
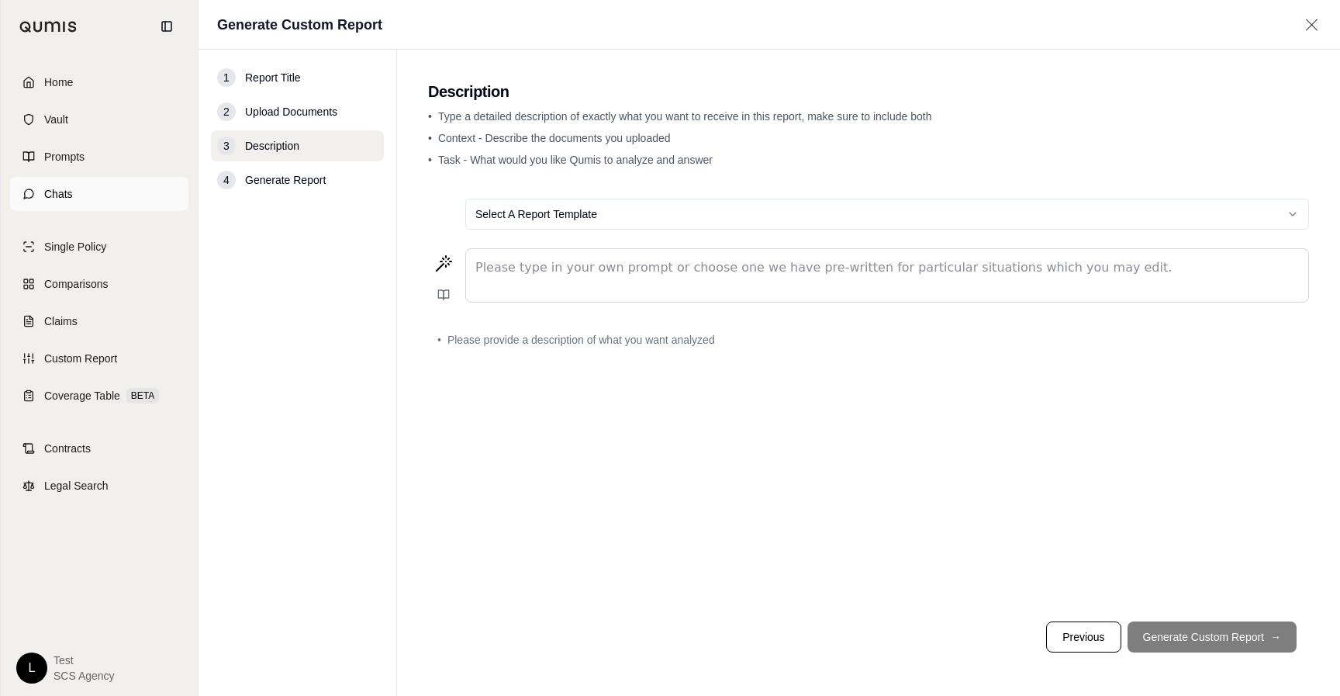
click at [37, 194] on link "Chats" at bounding box center [99, 194] width 178 height 34
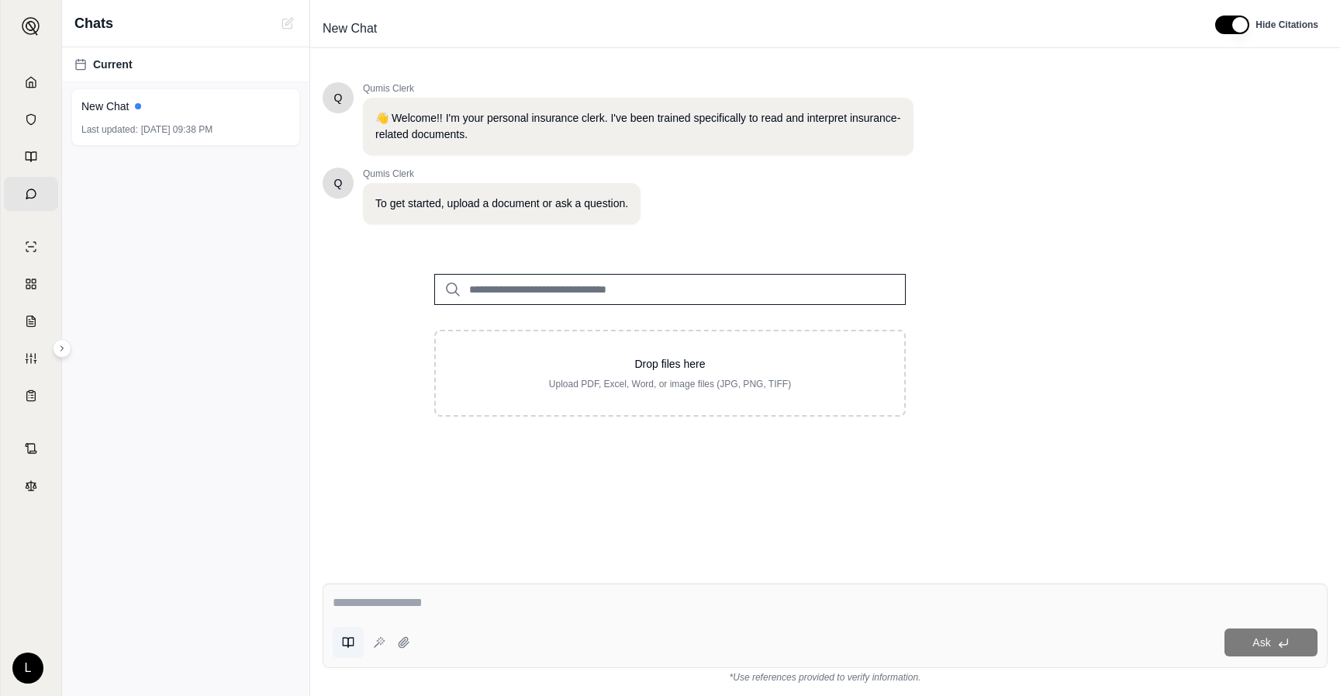
click at [347, 641] on icon at bounding box center [348, 642] width 12 height 12
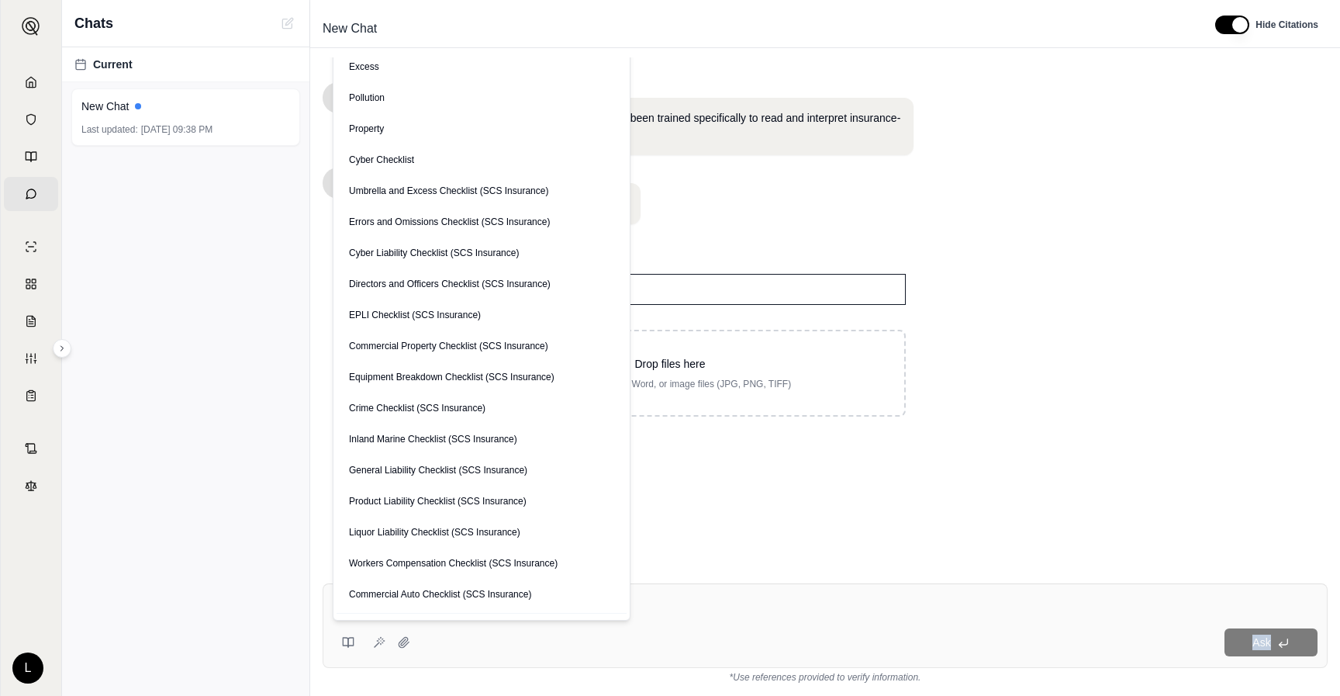
drag, startPoint x: 487, startPoint y: 116, endPoint x: 561, endPoint y: 678, distance: 566.4
click at [561, 679] on div "Save current prompt Saved Prompts Sample Prompt Select A Report Template Test -…" at bounding box center [825, 633] width 1005 height 100
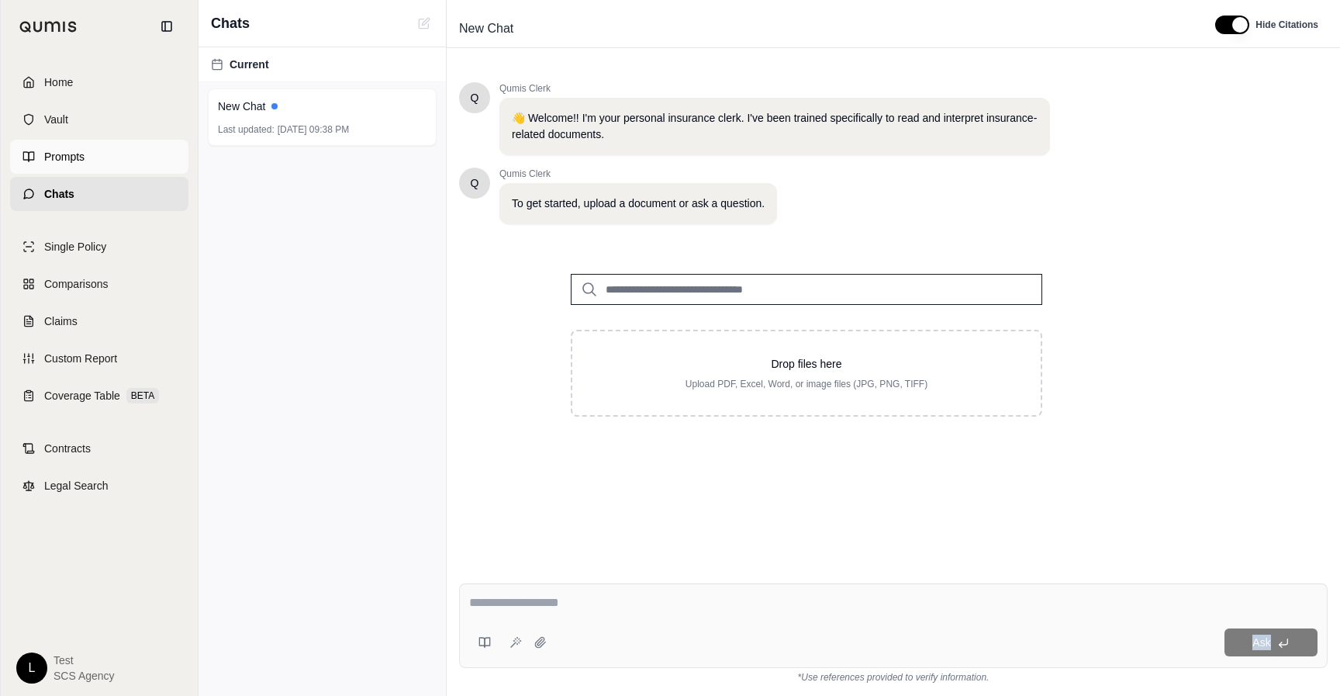
click at [50, 159] on span "Prompts" at bounding box center [64, 157] width 40 height 16
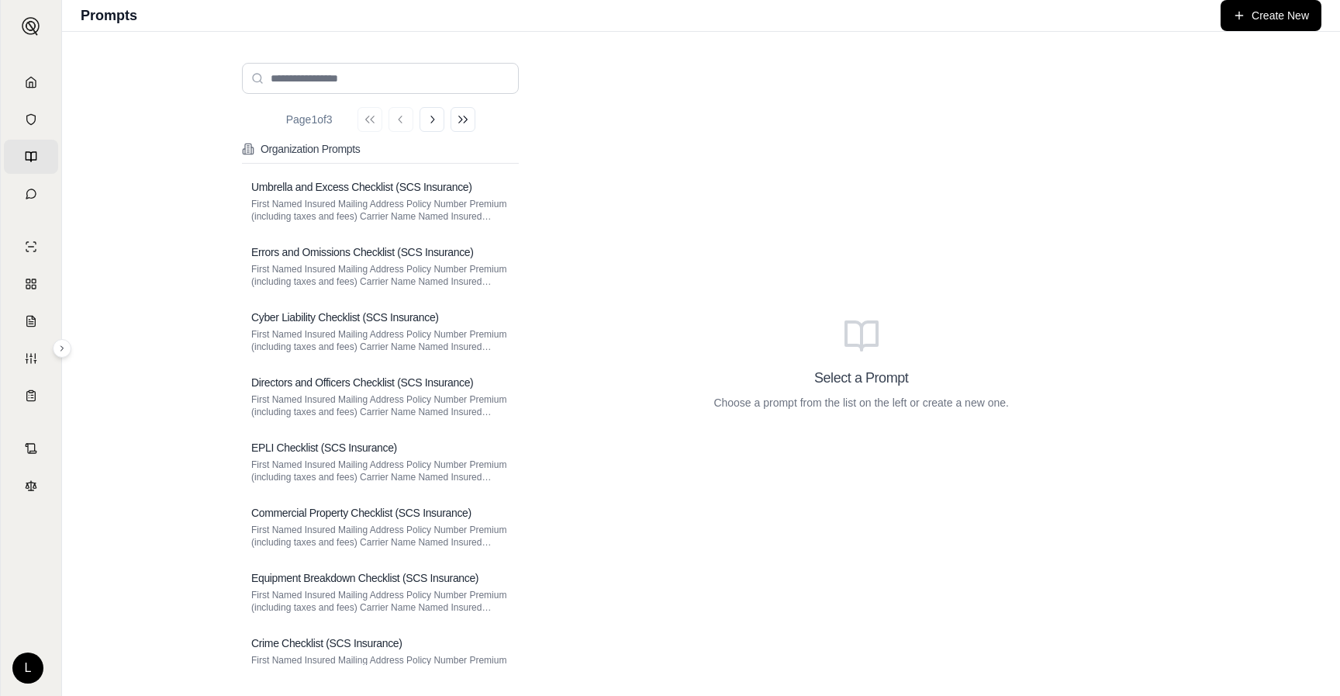
scroll to position [852, 0]
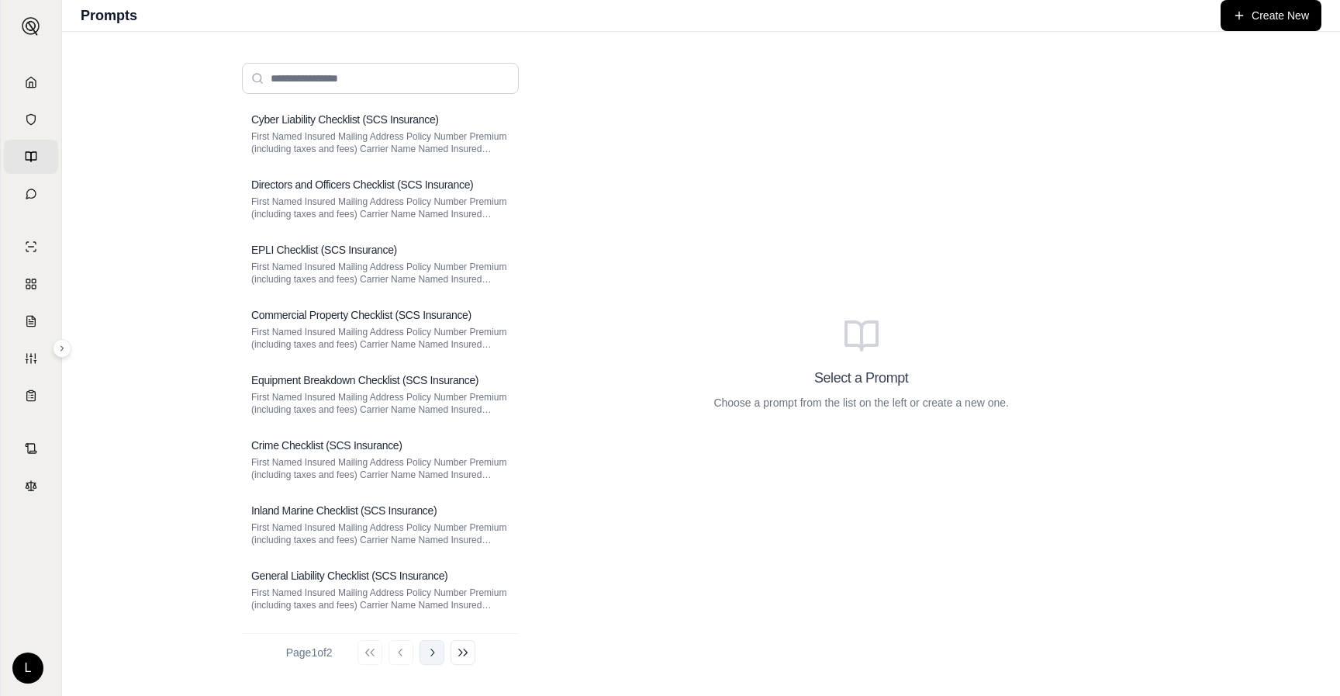
click at [438, 658] on icon at bounding box center [432, 652] width 12 height 12
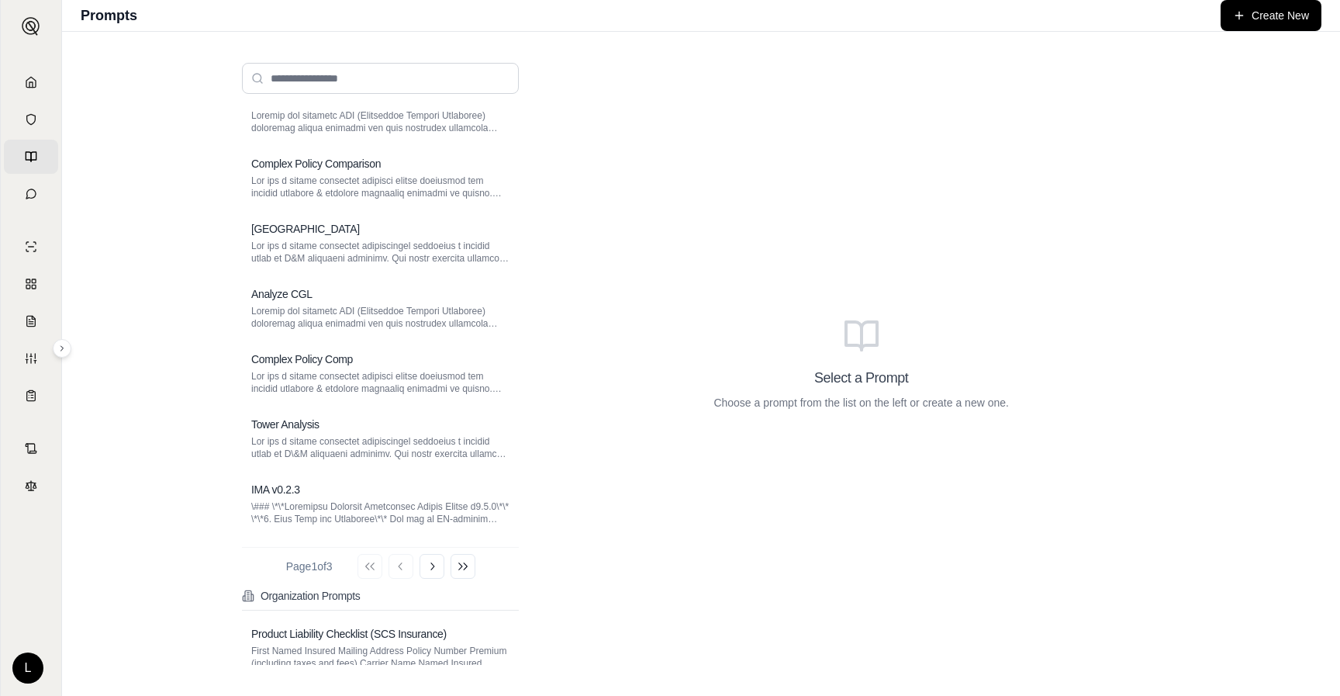
scroll to position [0, 0]
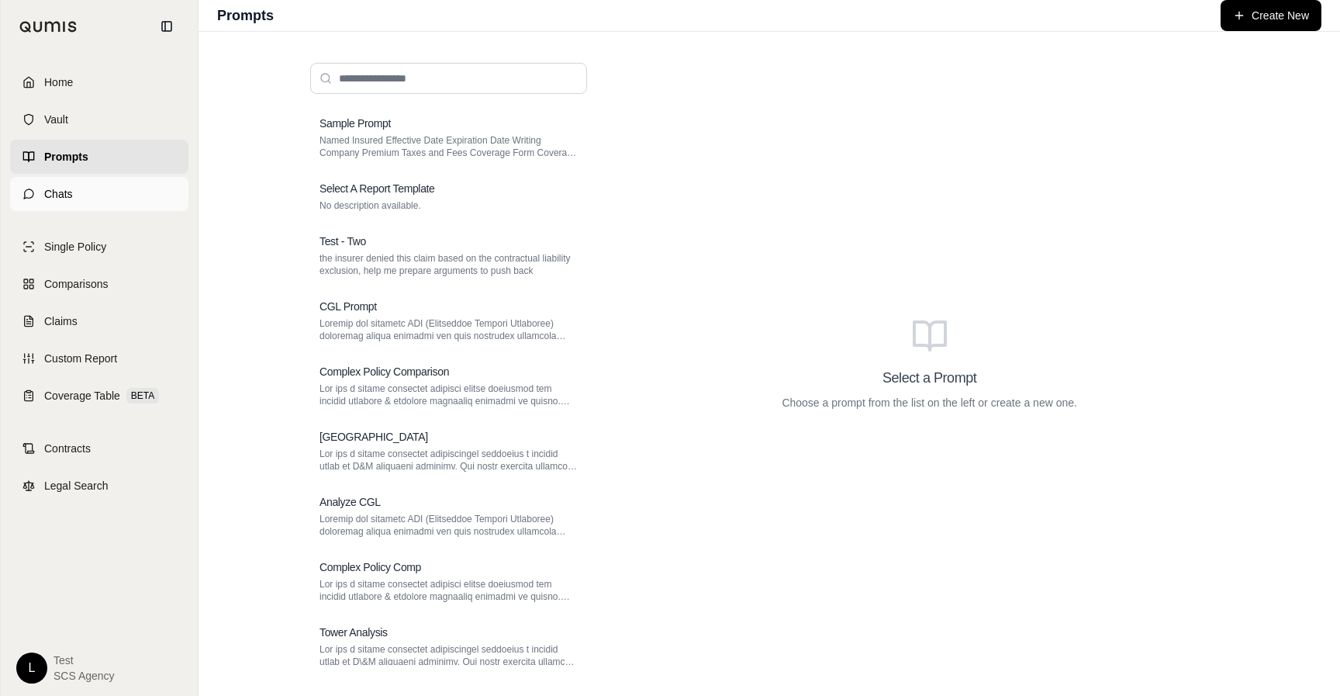
click at [68, 188] on span "Chats" at bounding box center [58, 194] width 29 height 16
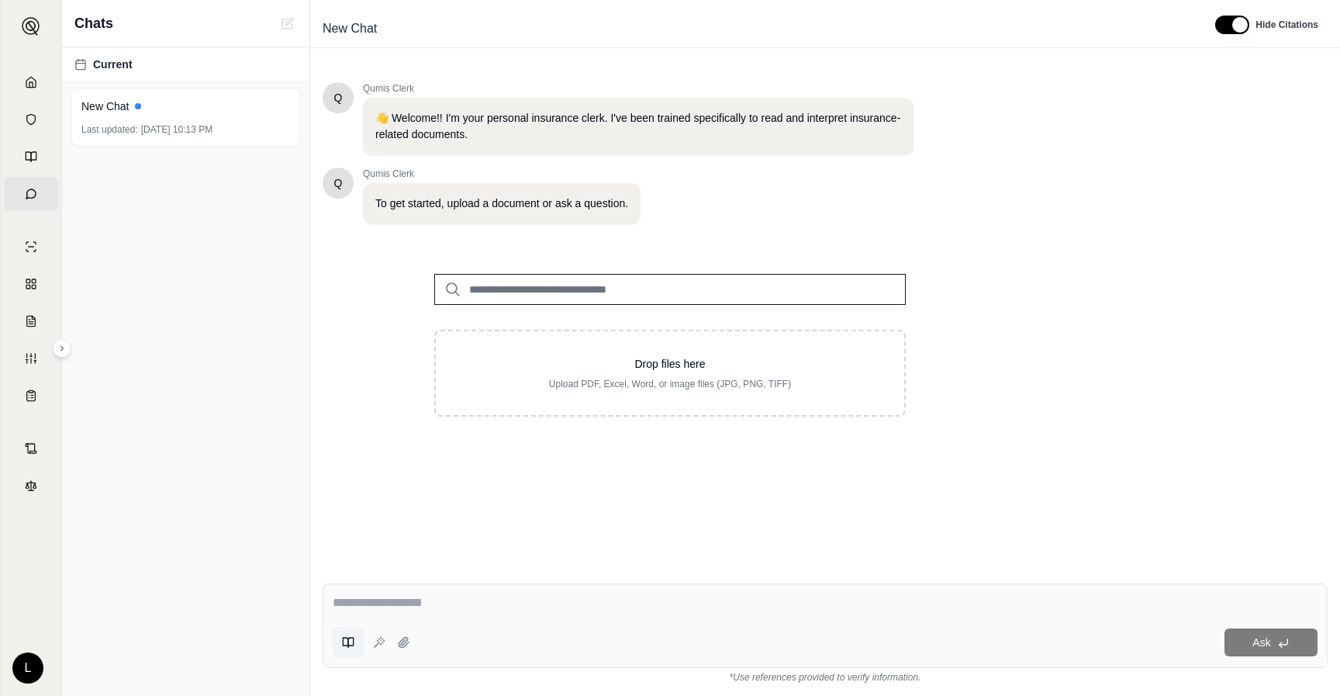
click at [357, 637] on button at bounding box center [348, 642] width 31 height 31
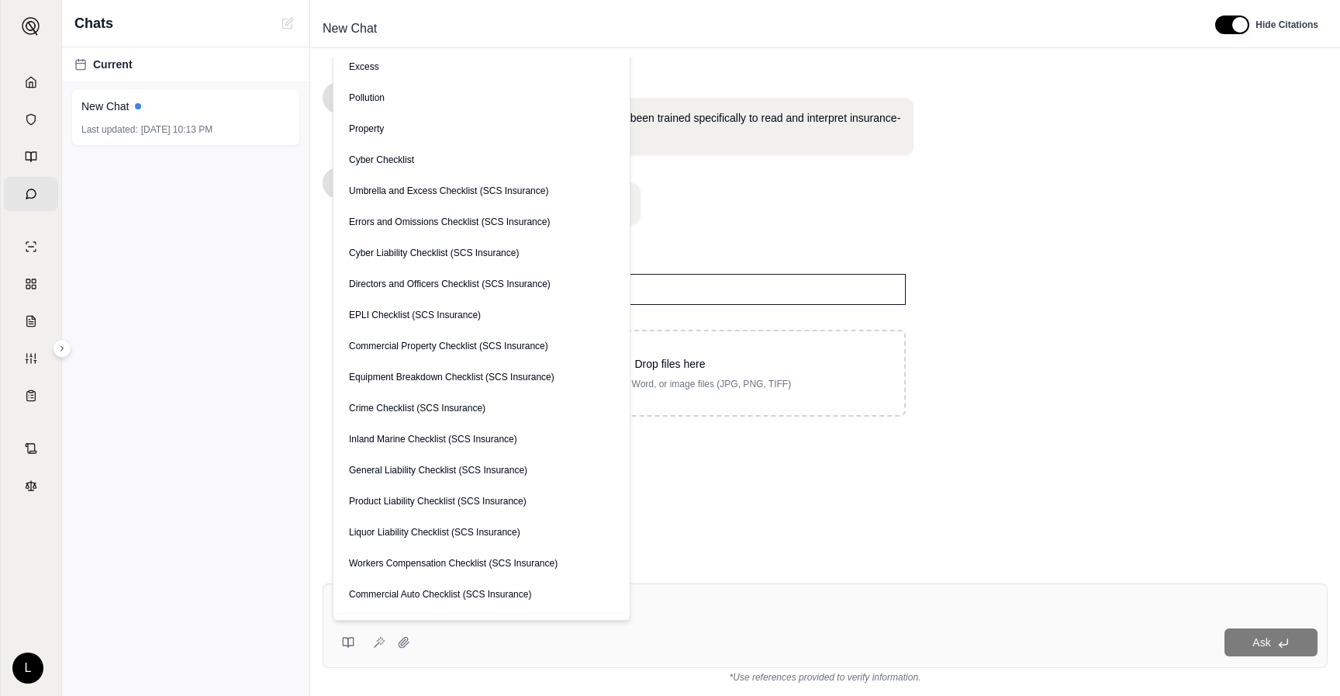
click at [188, 295] on div "Current New Chat Last updated: [DATE] 10:13 PM" at bounding box center [185, 371] width 247 height 648
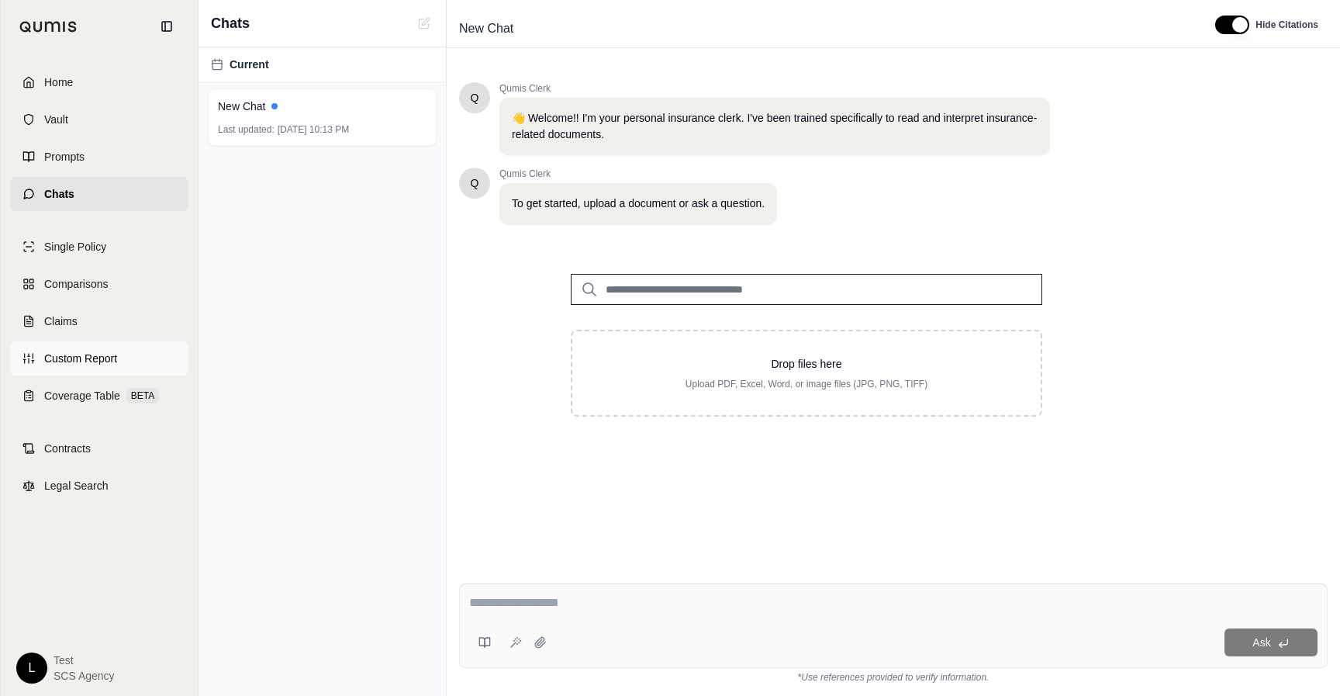
click at [69, 355] on span "Custom Report" at bounding box center [80, 359] width 73 height 16
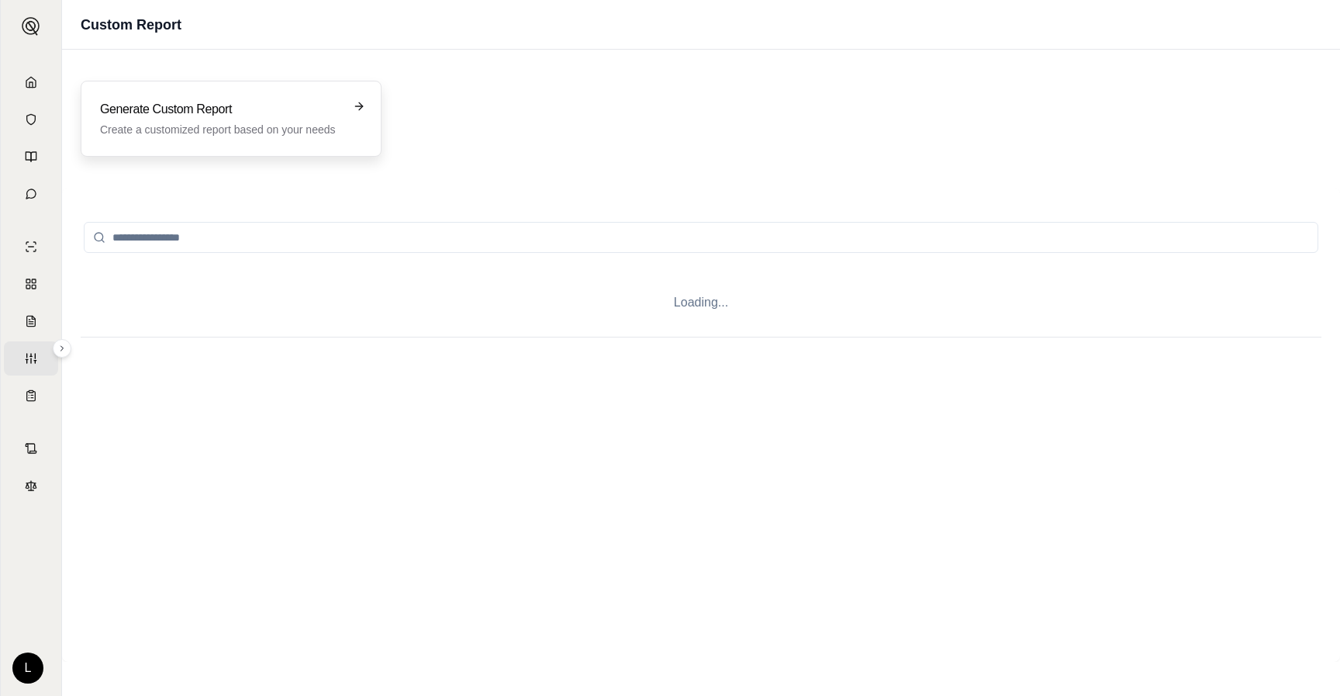
click at [270, 109] on h3 "Generate Custom Report" at bounding box center [220, 109] width 240 height 19
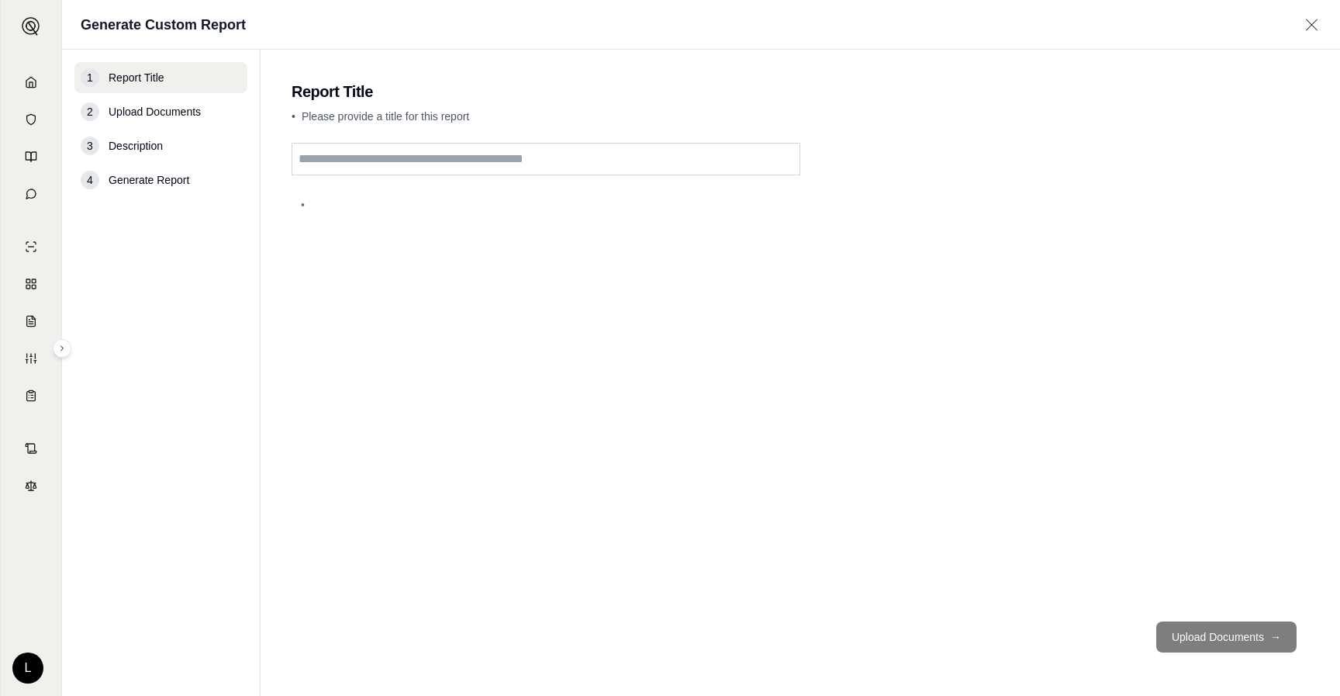
click at [395, 166] on input "text" at bounding box center [546, 159] width 509 height 33
type input "******"
click at [1261, 644] on button "Upload Documents →" at bounding box center [1226, 636] width 140 height 31
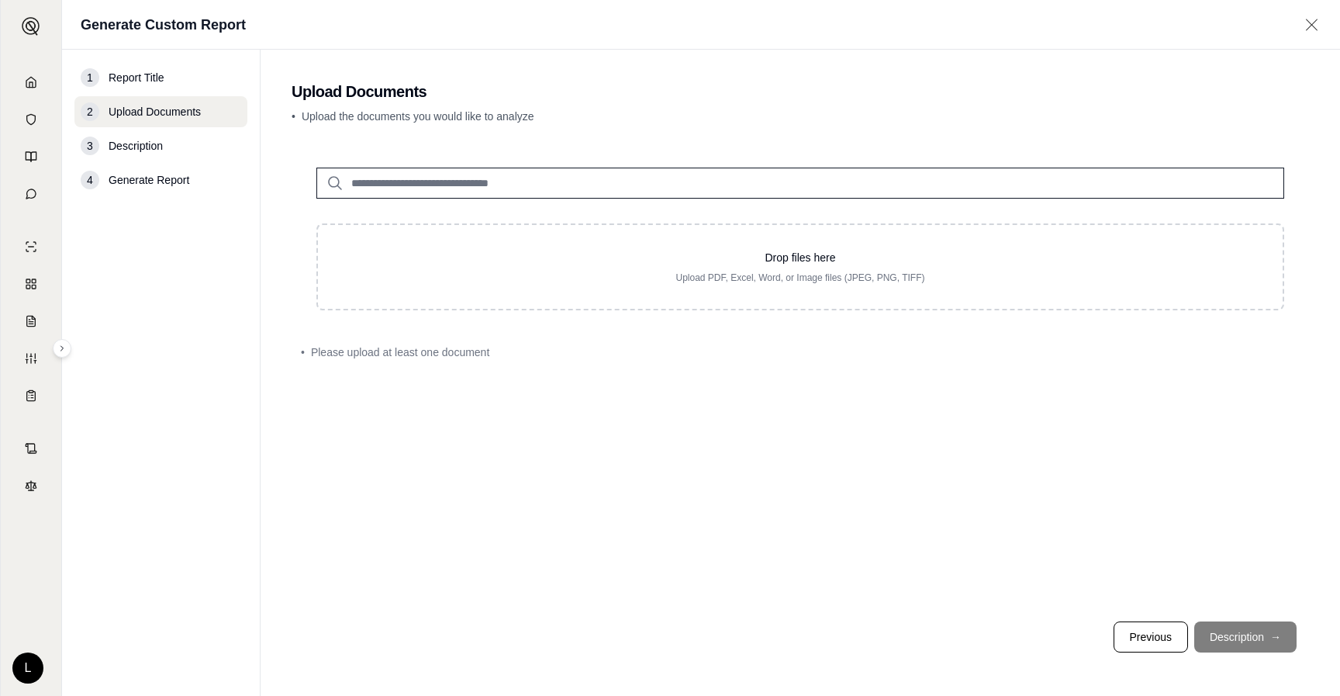
click at [384, 177] on input "search" at bounding box center [800, 183] width 968 height 31
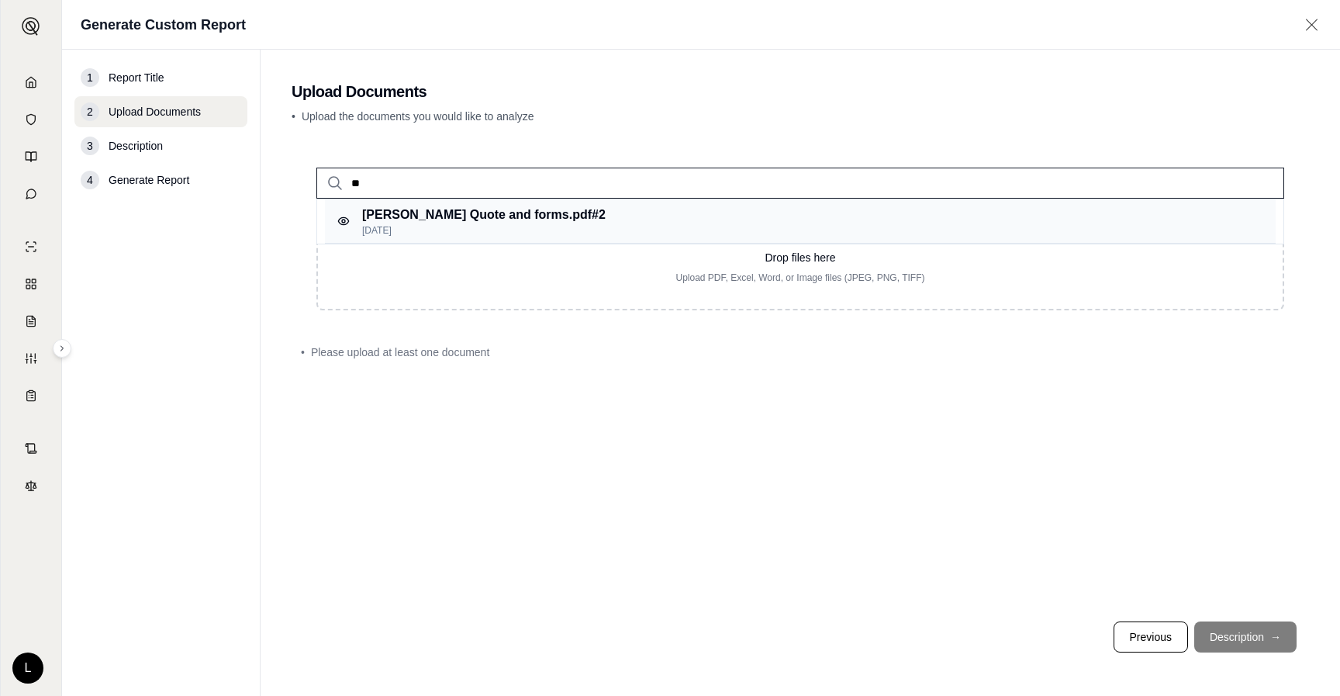
type input "**"
click at [376, 224] on p "[DATE]" at bounding box center [483, 230] width 243 height 12
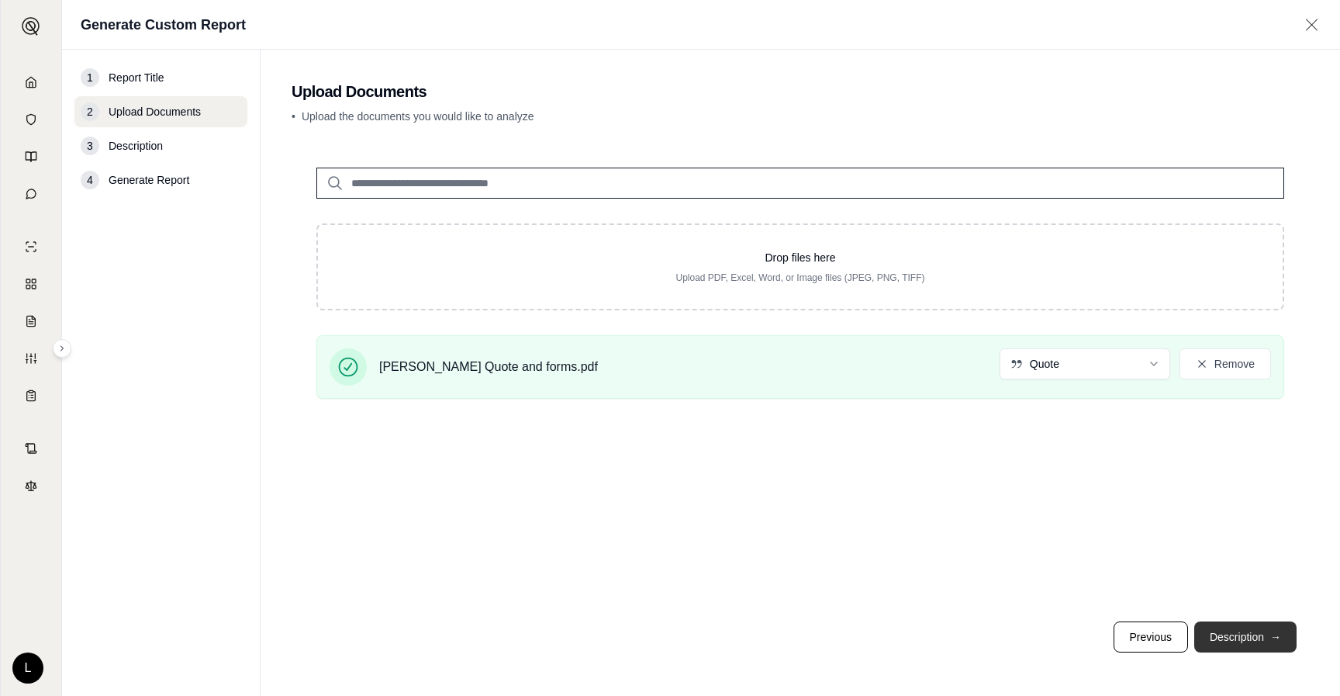
click at [1251, 637] on button "Description →" at bounding box center [1245, 636] width 102 height 31
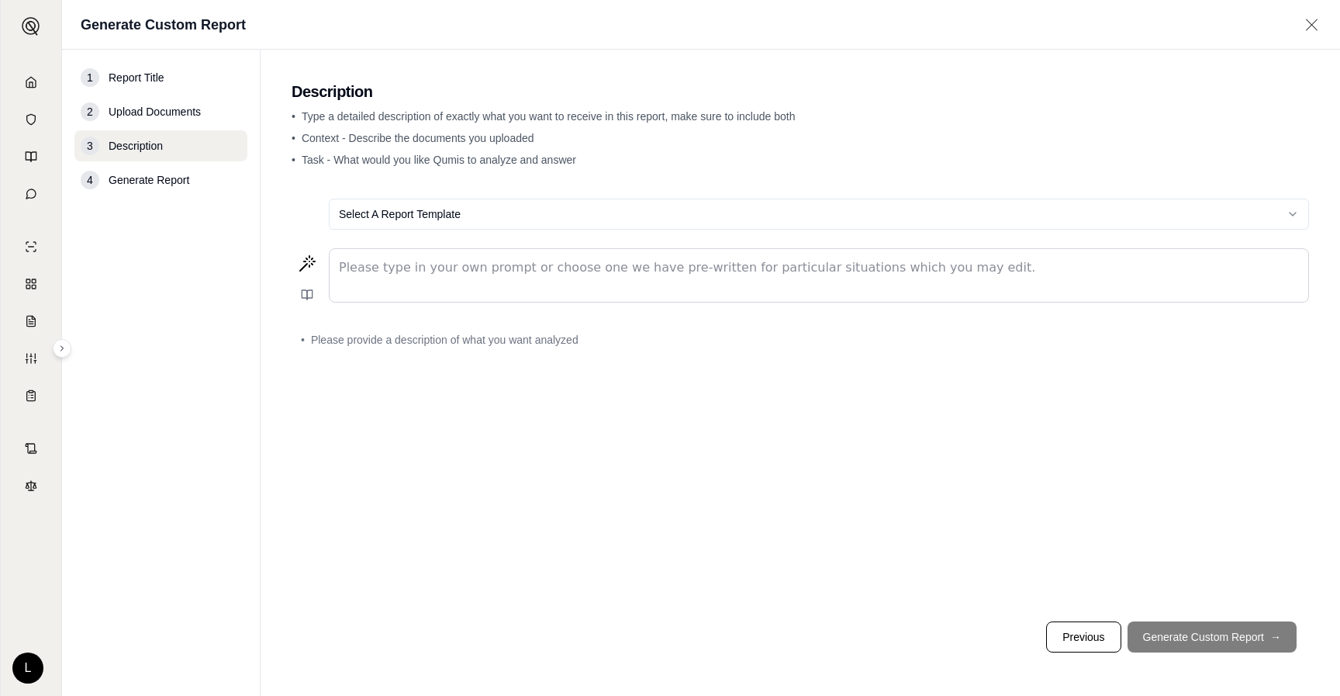
click at [484, 222] on html "Home Vault Prompts Chats Single Policy Comparisons Claims Custom Report Coverag…" at bounding box center [670, 348] width 1340 height 696
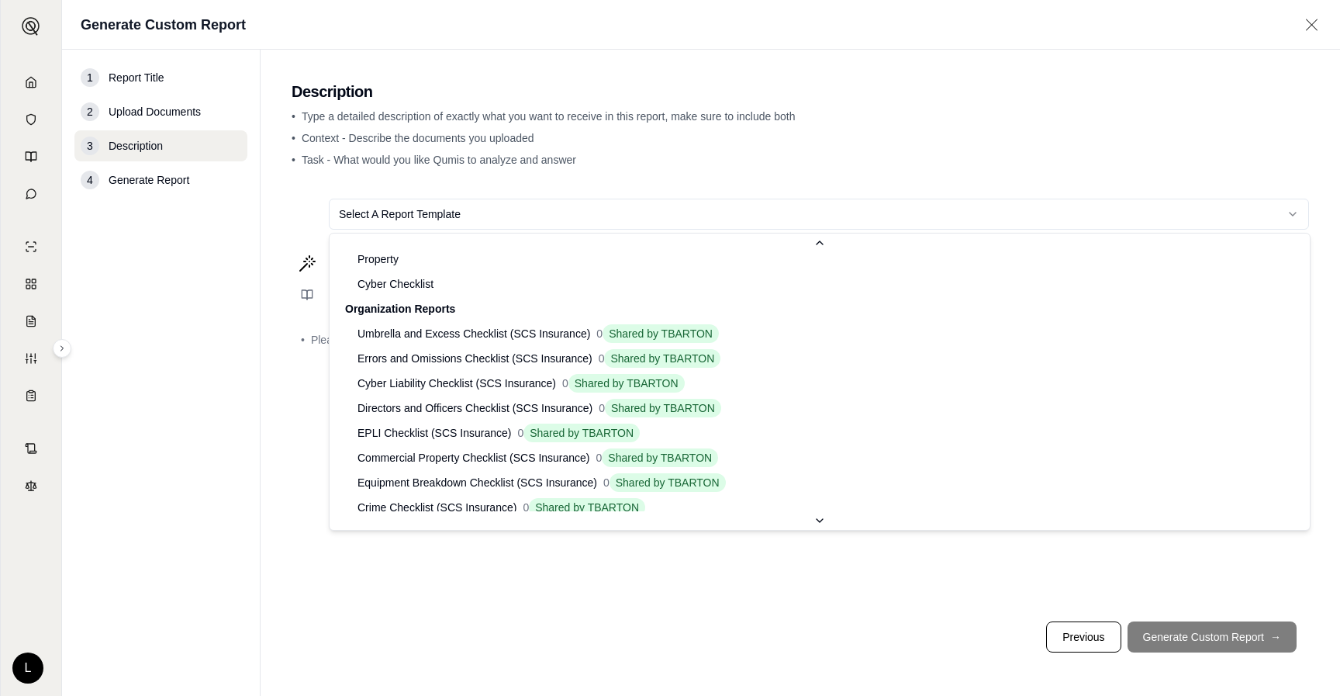
scroll to position [513, 0]
